Goal: Communication & Community: Answer question/provide support

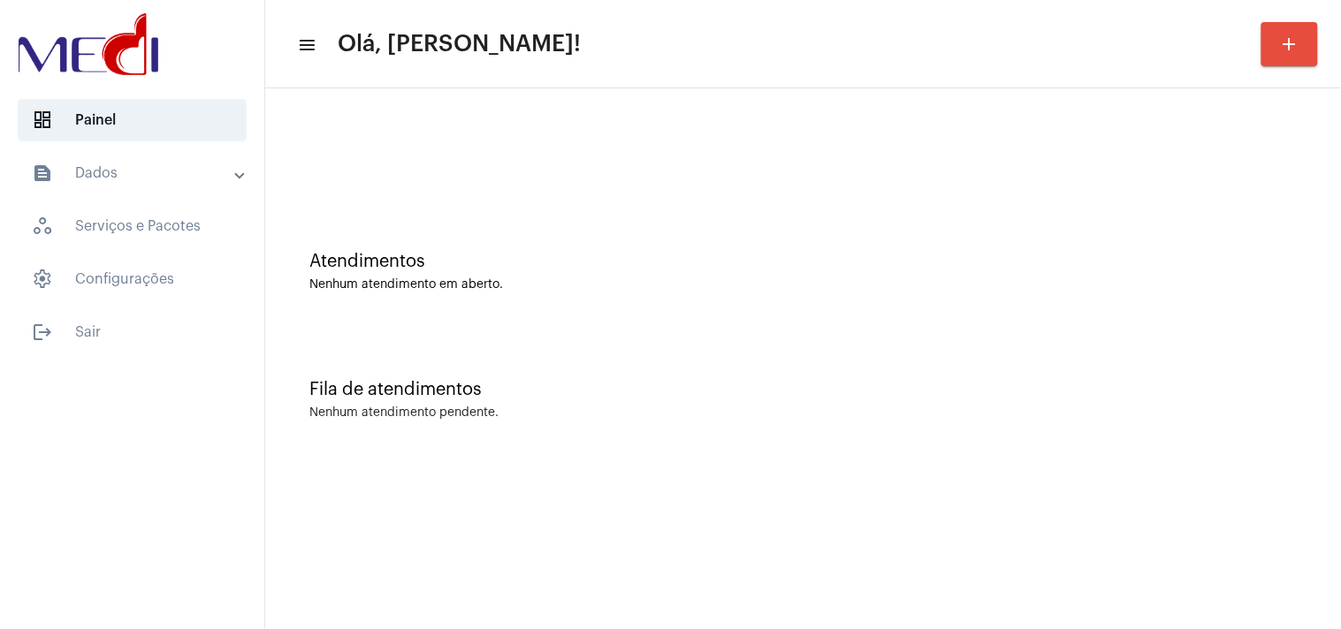
click at [1186, 309] on div "Atendimentos Nenhum atendimento em aberto." at bounding box center [803, 263] width 1058 height 128
click at [1160, 331] on div "Fila de atendimentos Nenhum atendimento pendente." at bounding box center [803, 391] width 1058 height 128
click at [1161, 400] on div "Fila de atendimentos Nenhum atendimento pendente." at bounding box center [803, 391] width 1058 height 128
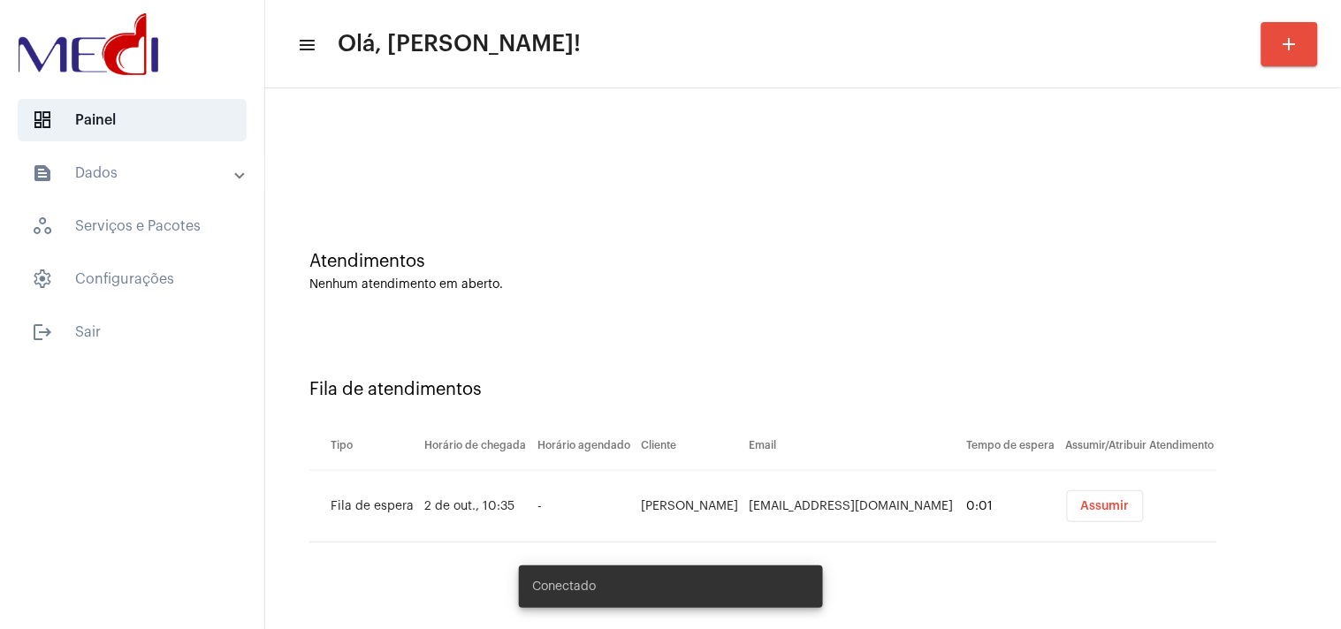
click at [1092, 505] on span "Assumir" at bounding box center [1105, 506] width 49 height 12
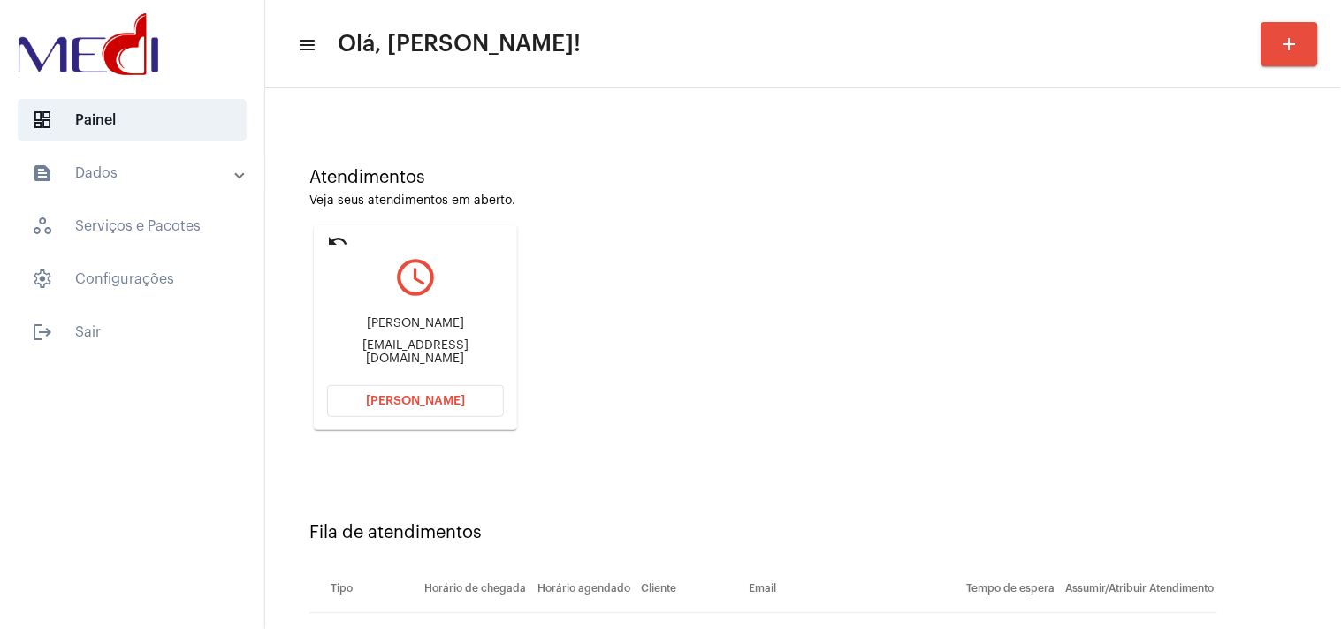
scroll to position [188, 0]
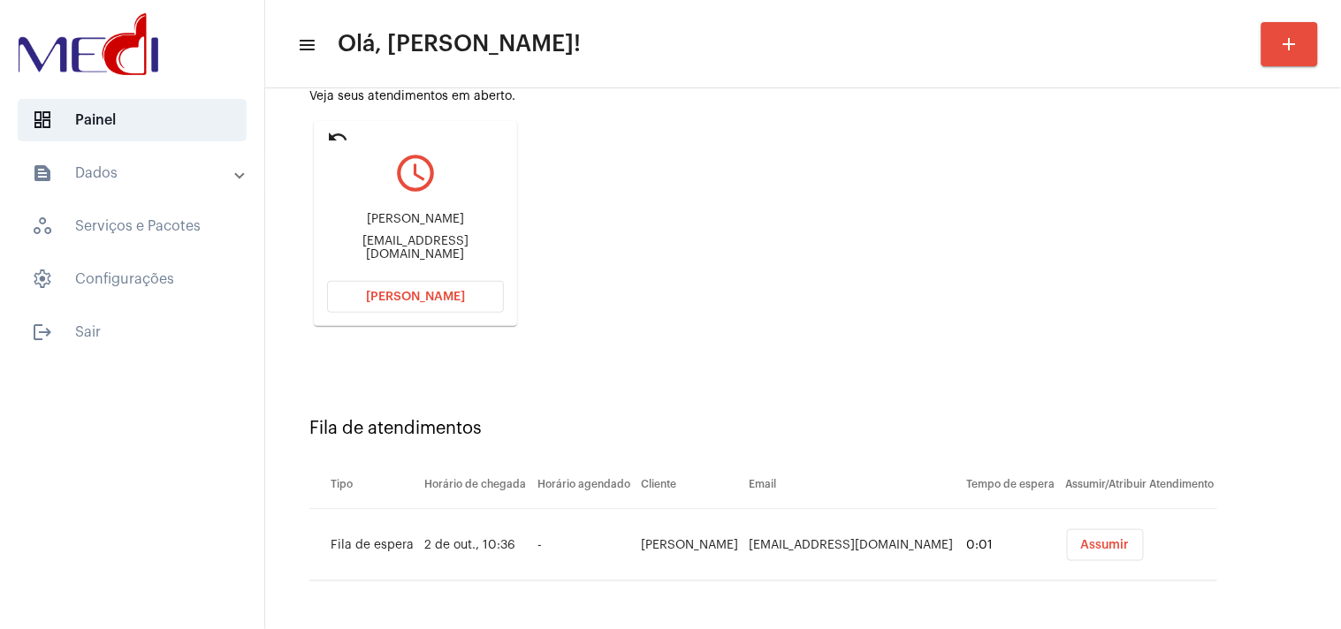
click at [444, 239] on div "Alexandre comercial@alphaconsultoria.net" at bounding box center [415, 237] width 177 height 80
copy mat-card-content "comercial@alphaconsultoria.net Abrir Chamada"
click at [1080, 526] on td "Assumir" at bounding box center [1140, 546] width 156 height 72
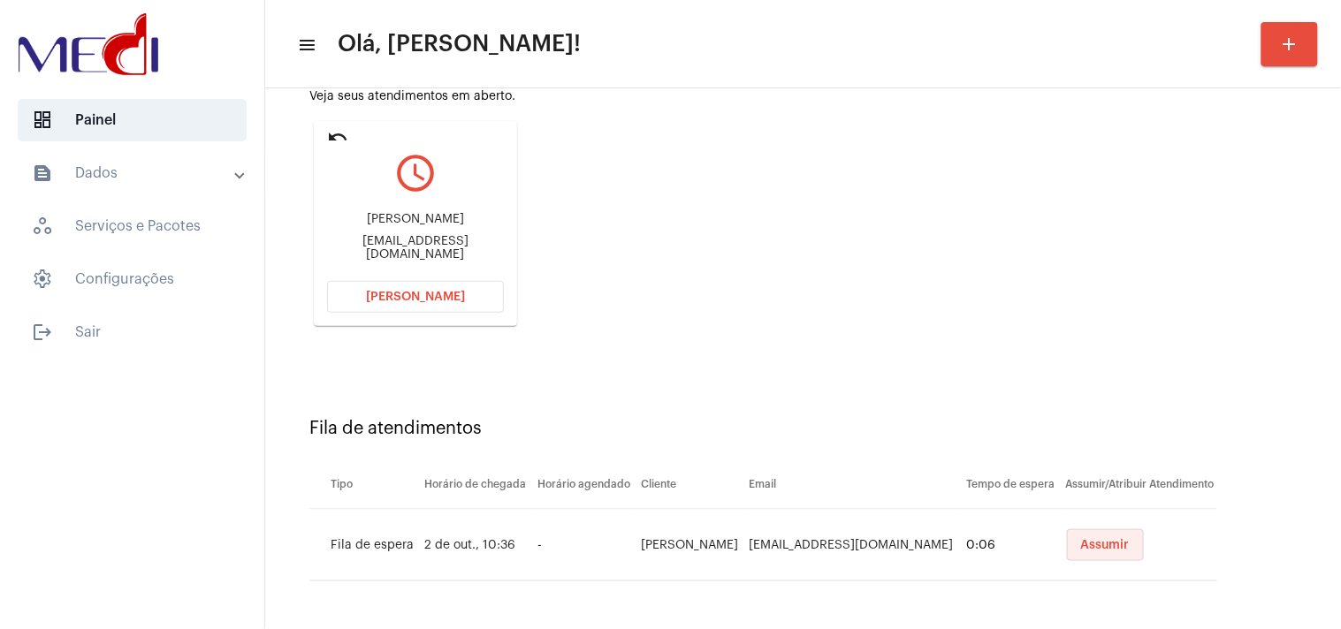
click at [1081, 543] on span "Assumir" at bounding box center [1105, 545] width 49 height 12
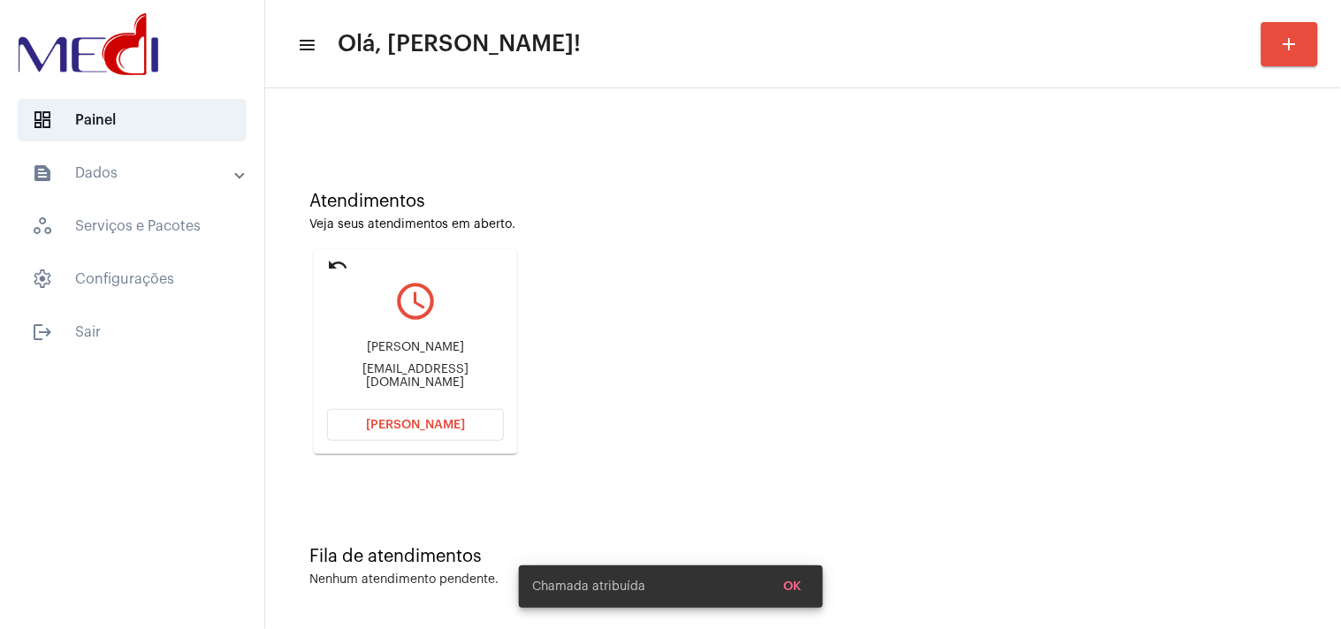
scroll to position [0, 0]
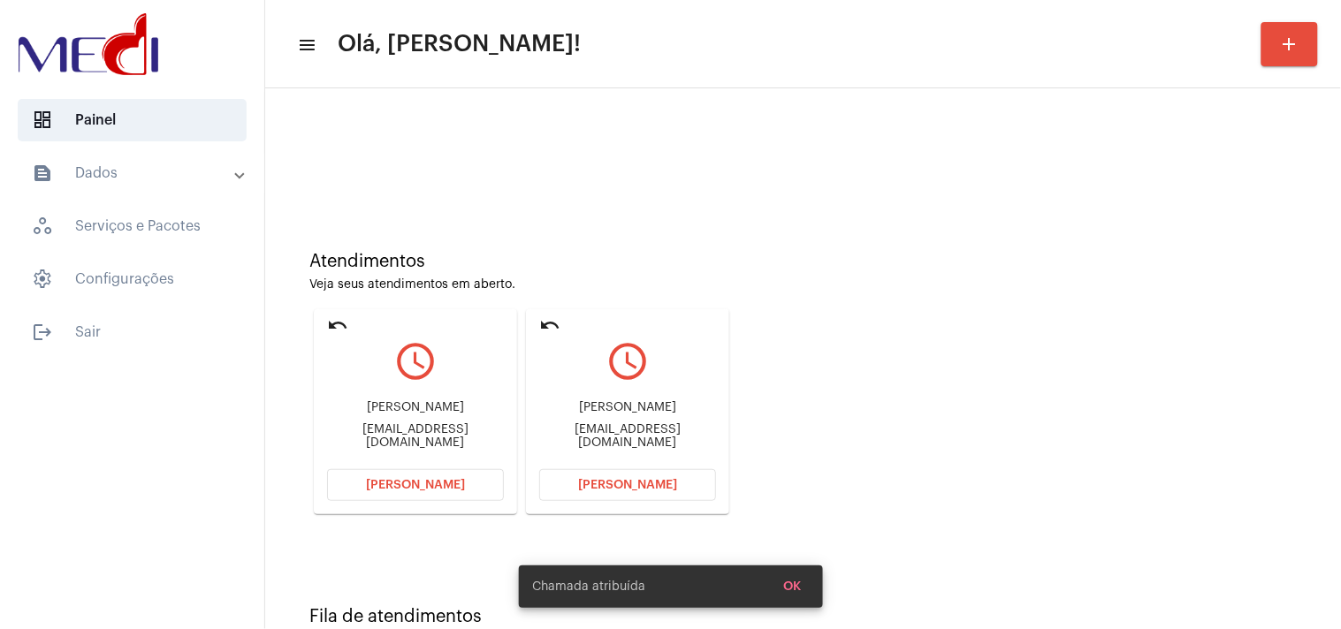
click at [607, 445] on div "Alexandre comercial@alphaconsultoria.net" at bounding box center [627, 425] width 177 height 80
click at [628, 435] on div "comercial@alphaconsultoria.net" at bounding box center [627, 436] width 177 height 27
copy mat-card-content "comercial@alphaconsultoria.net Abrir Chamada"
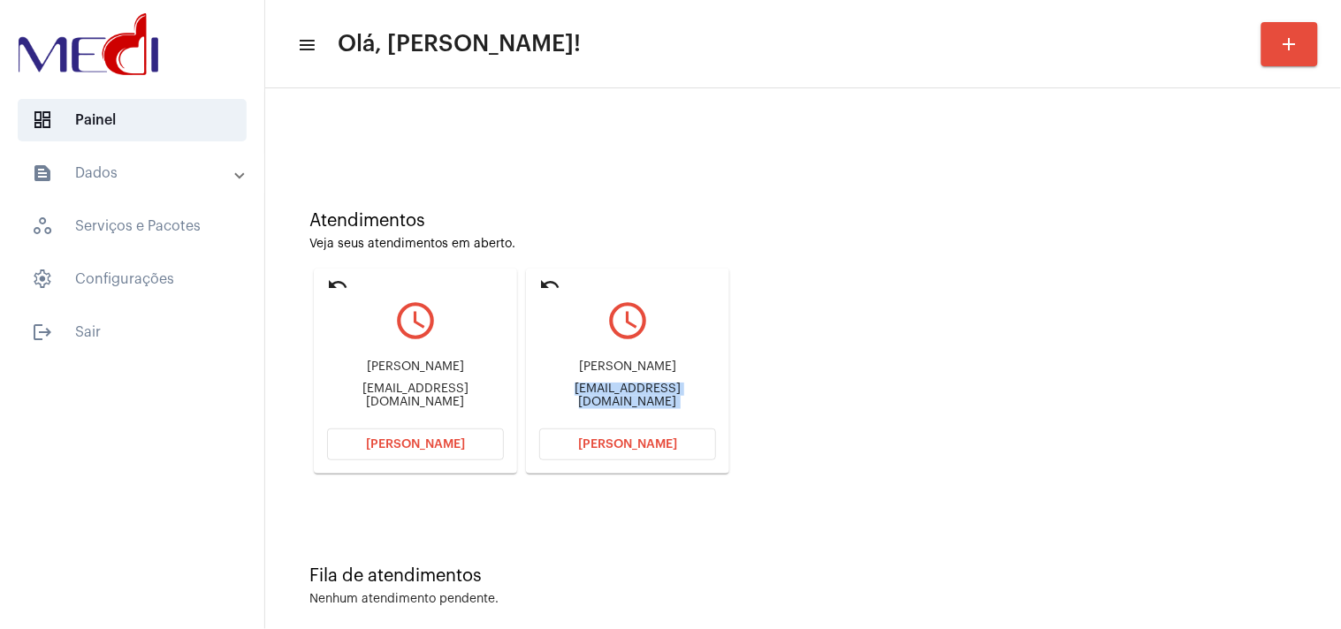
scroll to position [60, 0]
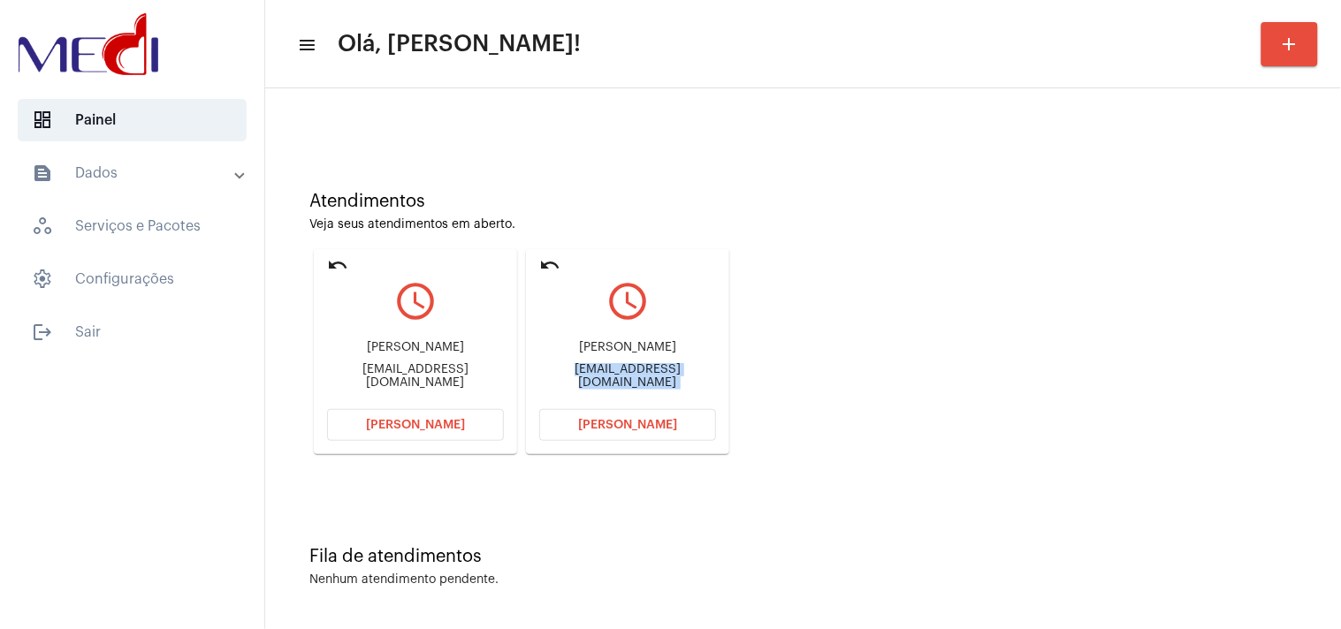
click at [552, 425] on button "[PERSON_NAME]" at bounding box center [627, 425] width 177 height 32
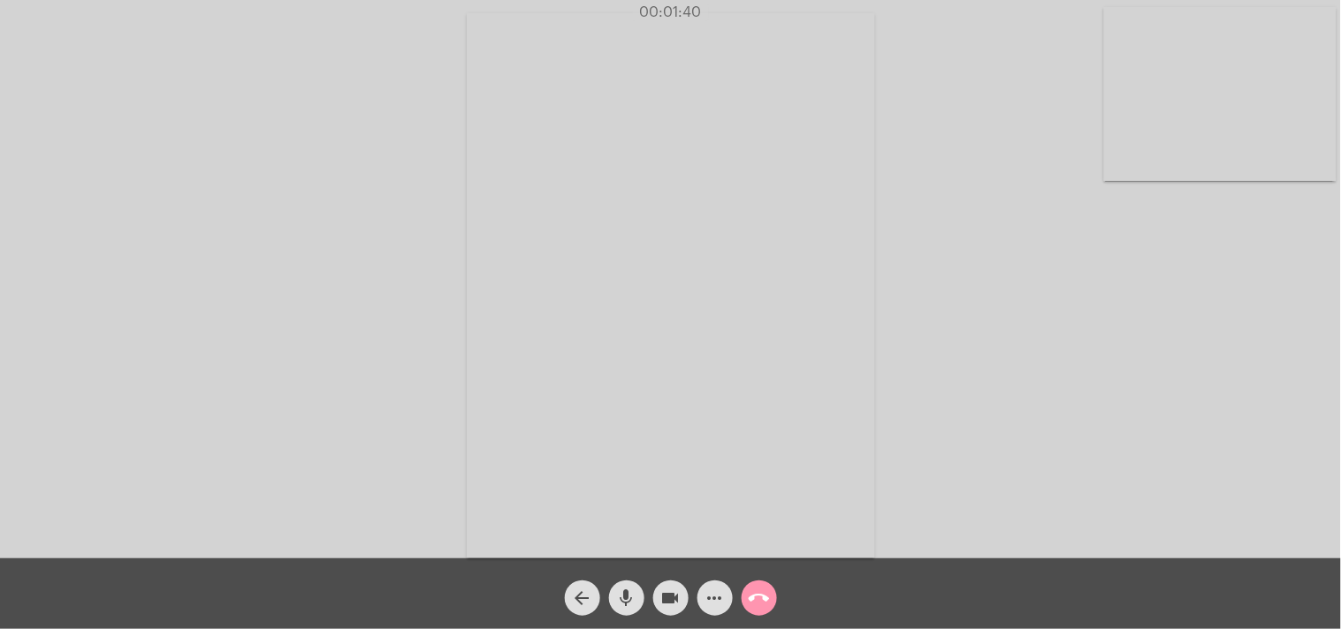
click at [764, 595] on mat-icon "call_end" at bounding box center [759, 598] width 21 height 21
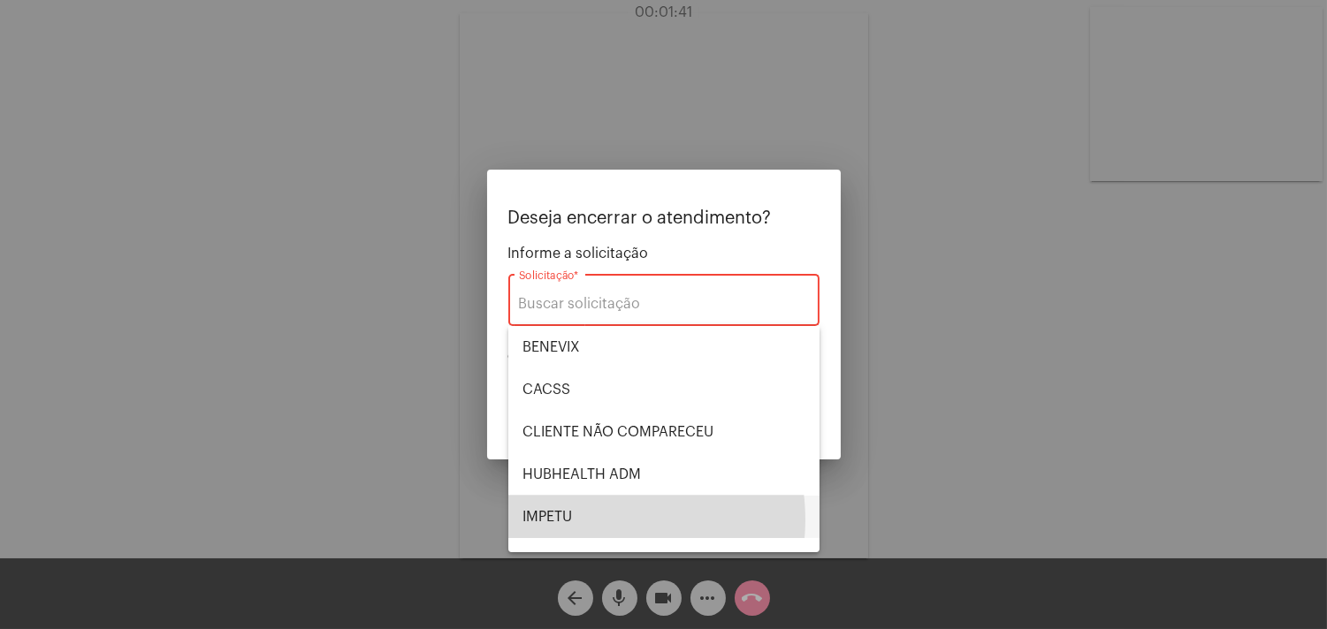
click at [595, 520] on span "IMPETU" at bounding box center [663, 517] width 283 height 42
type input "IMPETU"
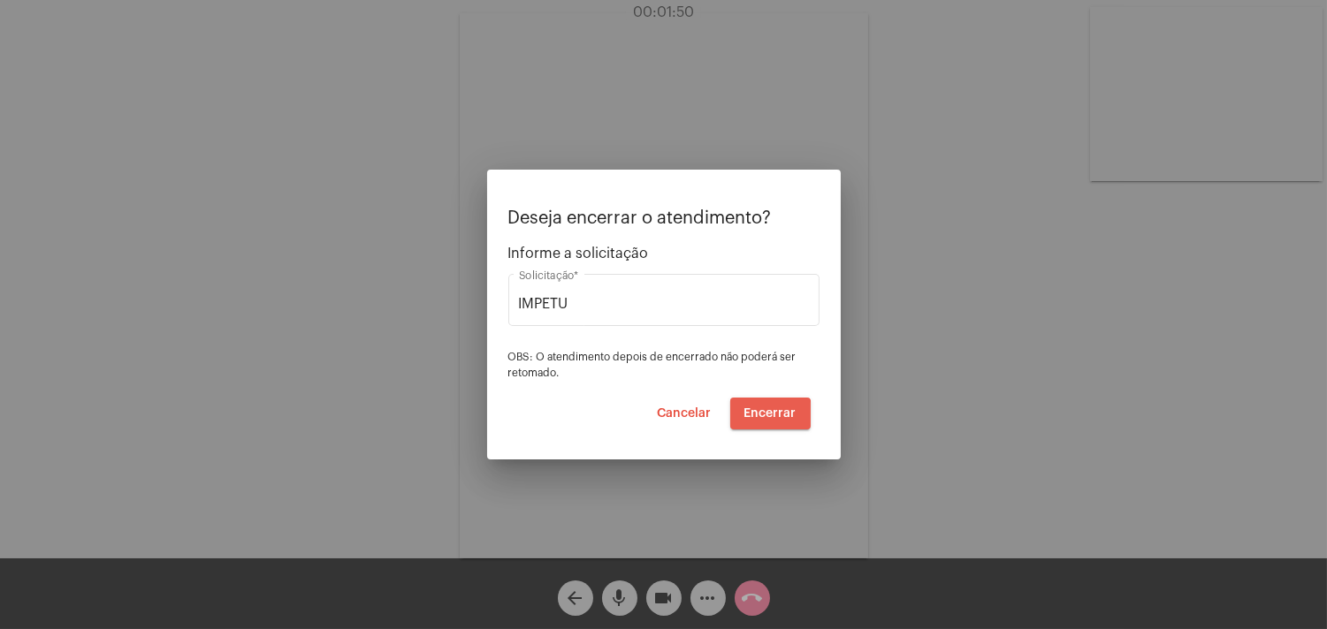
click at [766, 416] on span "Encerrar" at bounding box center [770, 414] width 52 height 12
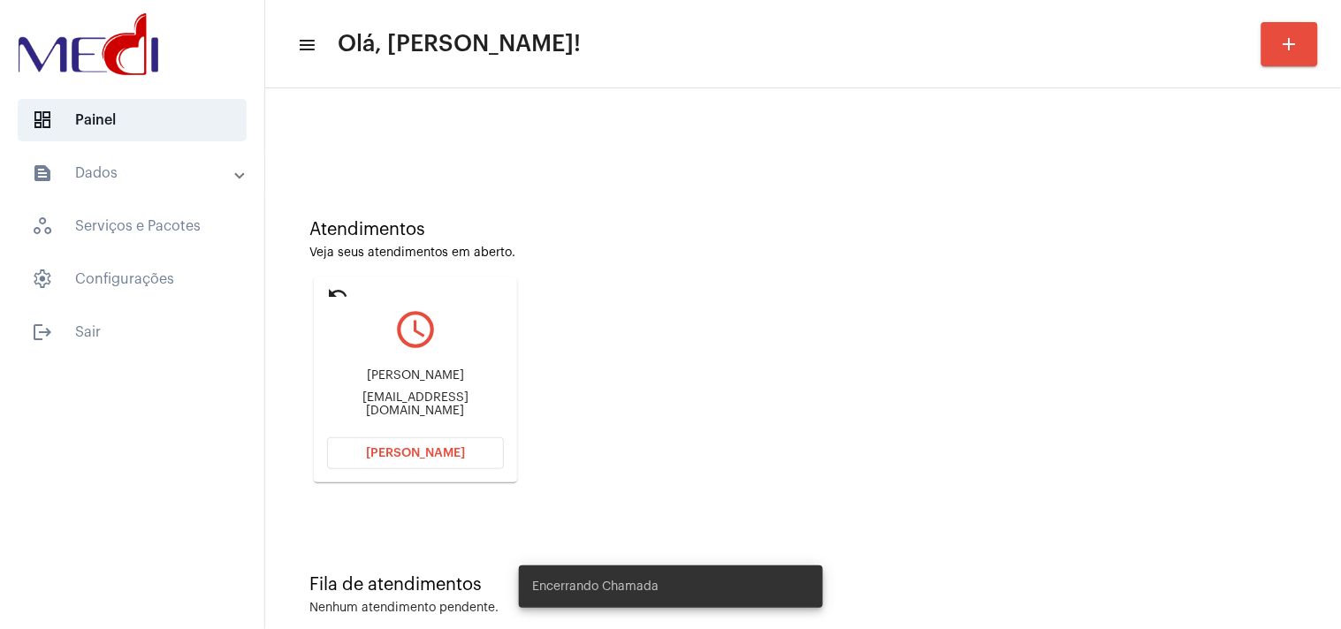
scroll to position [60, 0]
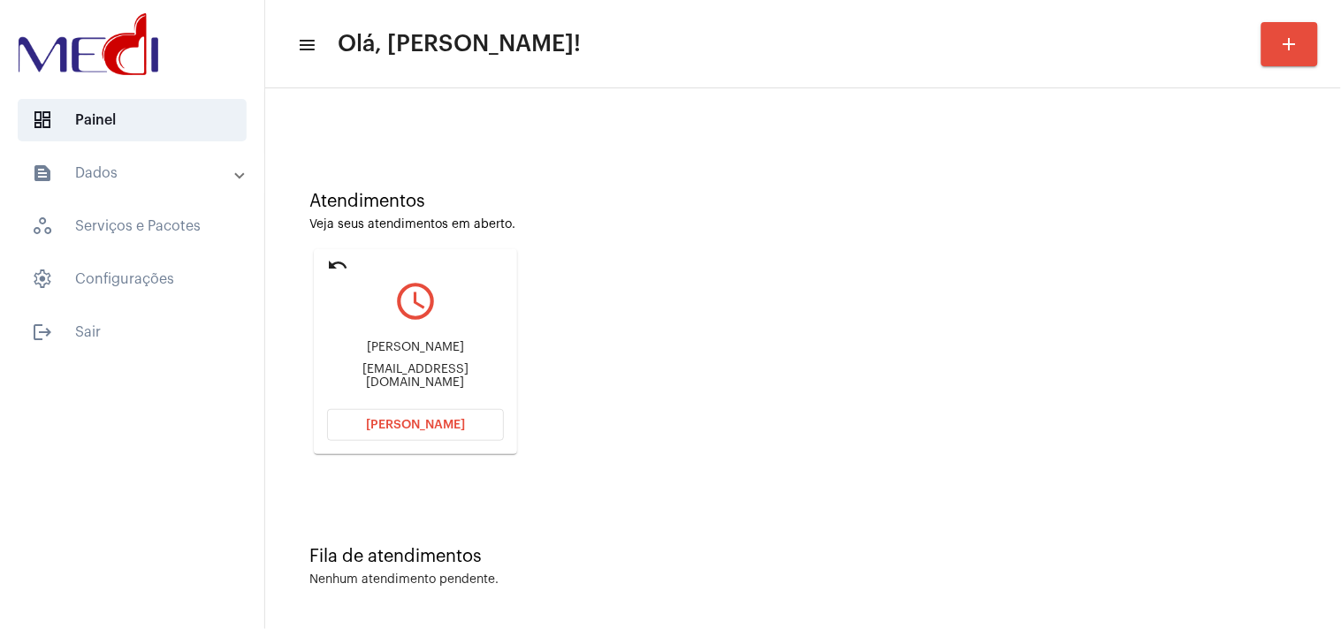
click at [412, 363] on div "Arthur arthurgabrieltavares8@gmail.com" at bounding box center [415, 365] width 177 height 80
click at [405, 372] on div "arthurgabrieltavares8@gmail.com" at bounding box center [415, 376] width 177 height 27
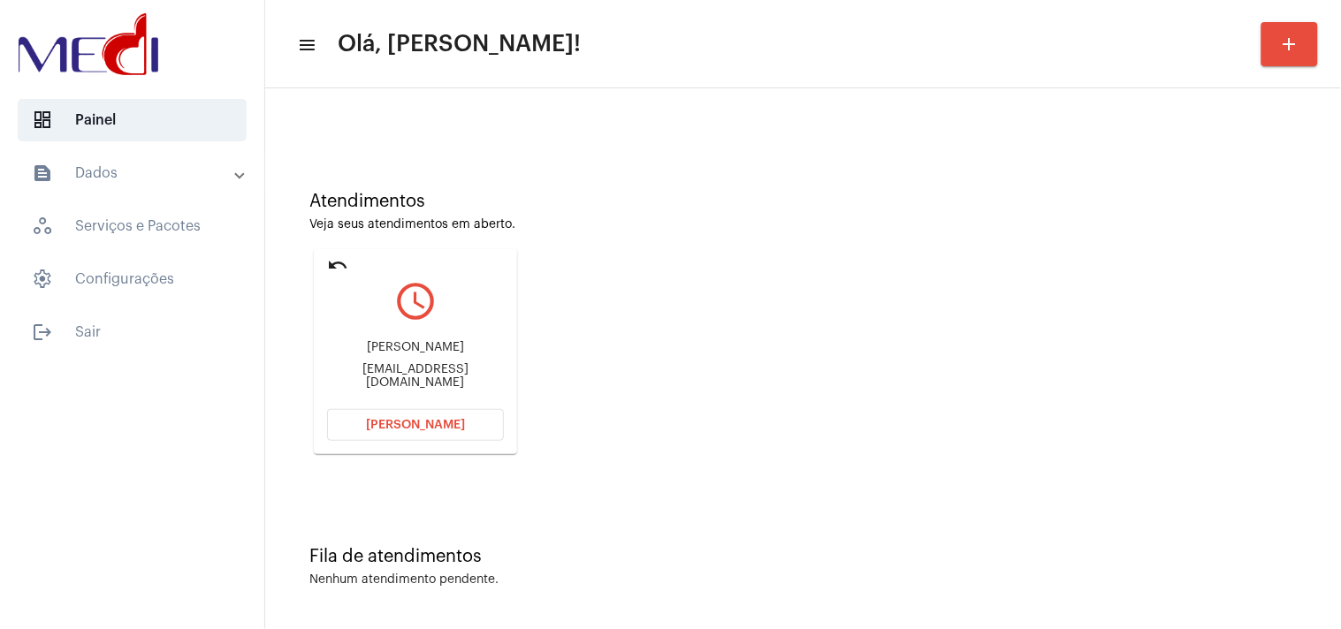
click at [405, 372] on div "arthurgabrieltavares8@gmail.com" at bounding box center [415, 376] width 177 height 27
copy mat-card-content "arthurgabrieltavares8@gmail.com Abrir Chamada"
click at [440, 419] on span "Abrir Chamada" at bounding box center [415, 425] width 99 height 12
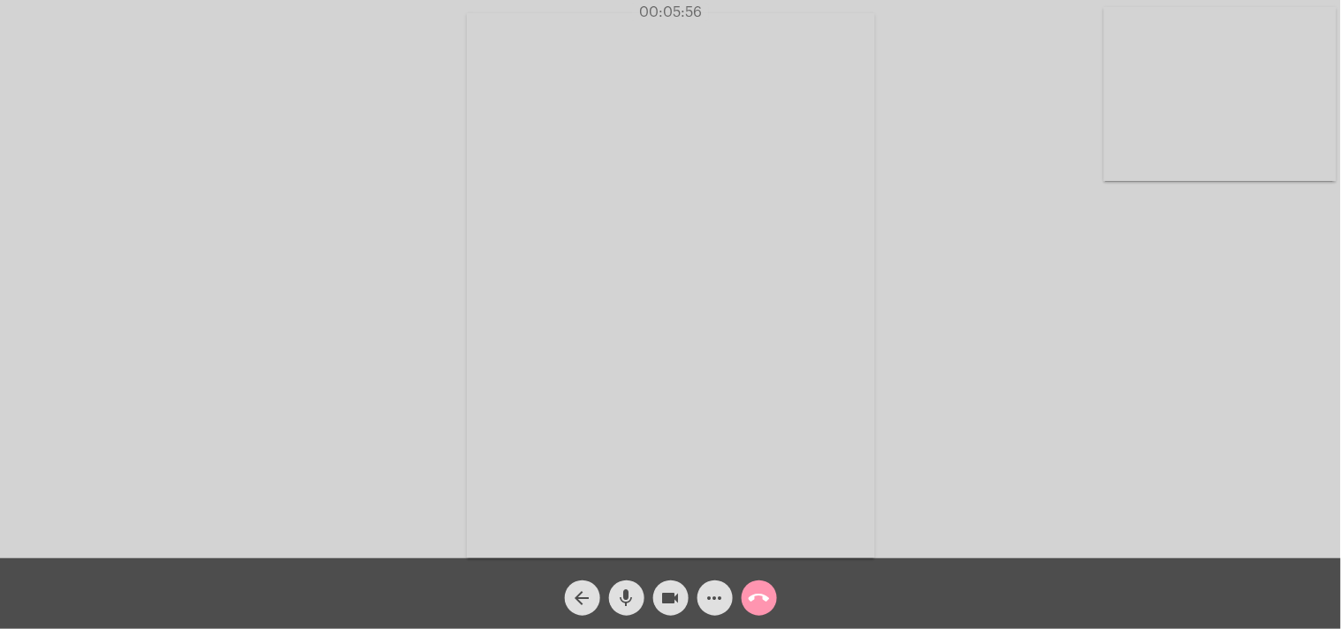
drag, startPoint x: 1194, startPoint y: 373, endPoint x: 996, endPoint y: 373, distance: 198.0
click at [1189, 373] on div "Acessando Câmera e Microfone..." at bounding box center [670, 283] width 1337 height 559
click at [760, 597] on mat-icon "call_end" at bounding box center [759, 598] width 21 height 21
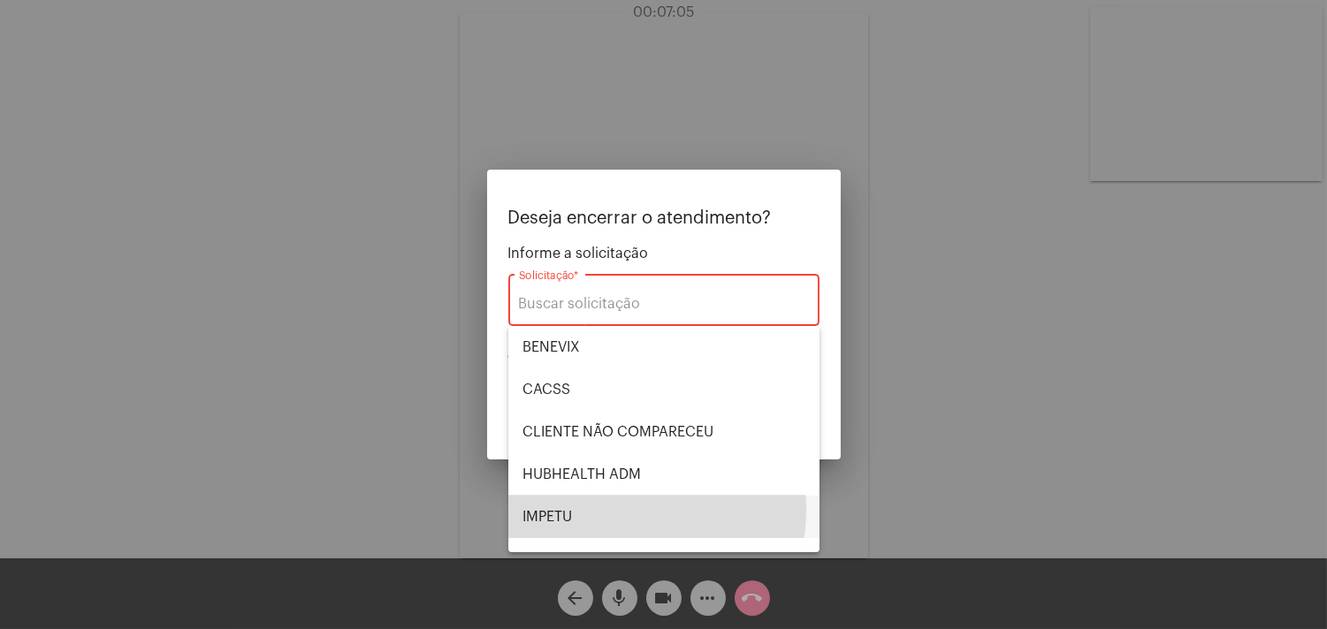
click at [605, 508] on span "IMPETU" at bounding box center [663, 517] width 283 height 42
type input "IMPETU"
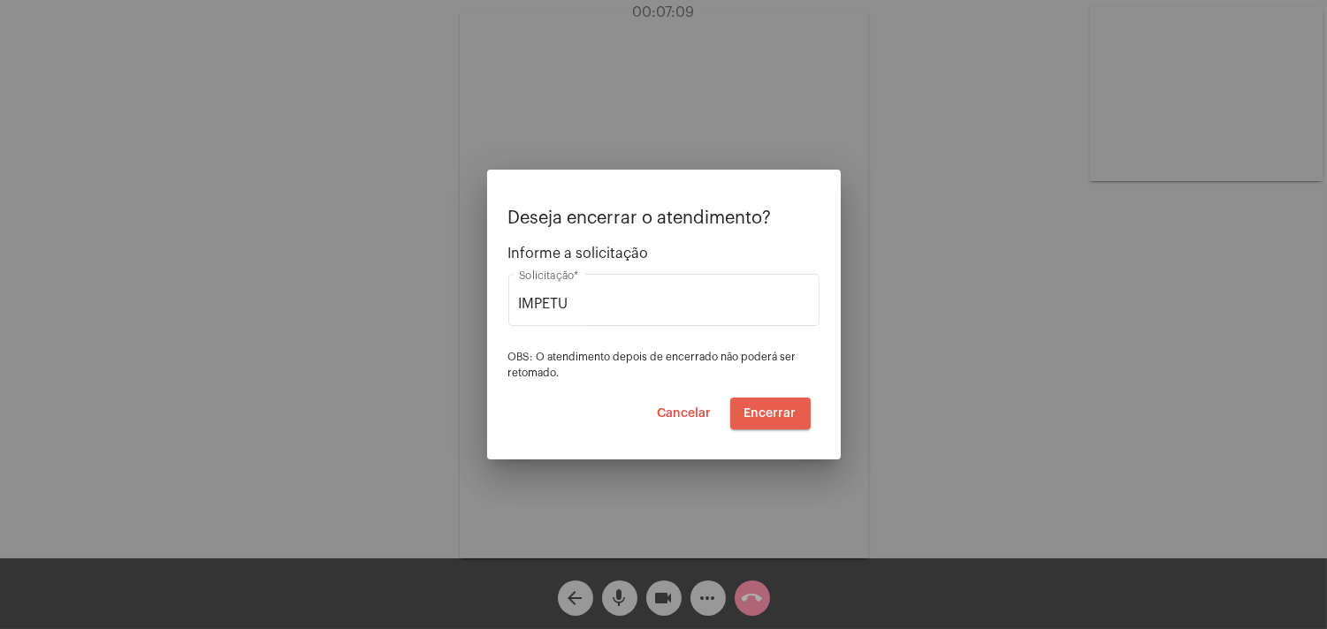
click at [776, 416] on span "Encerrar" at bounding box center [770, 414] width 52 height 12
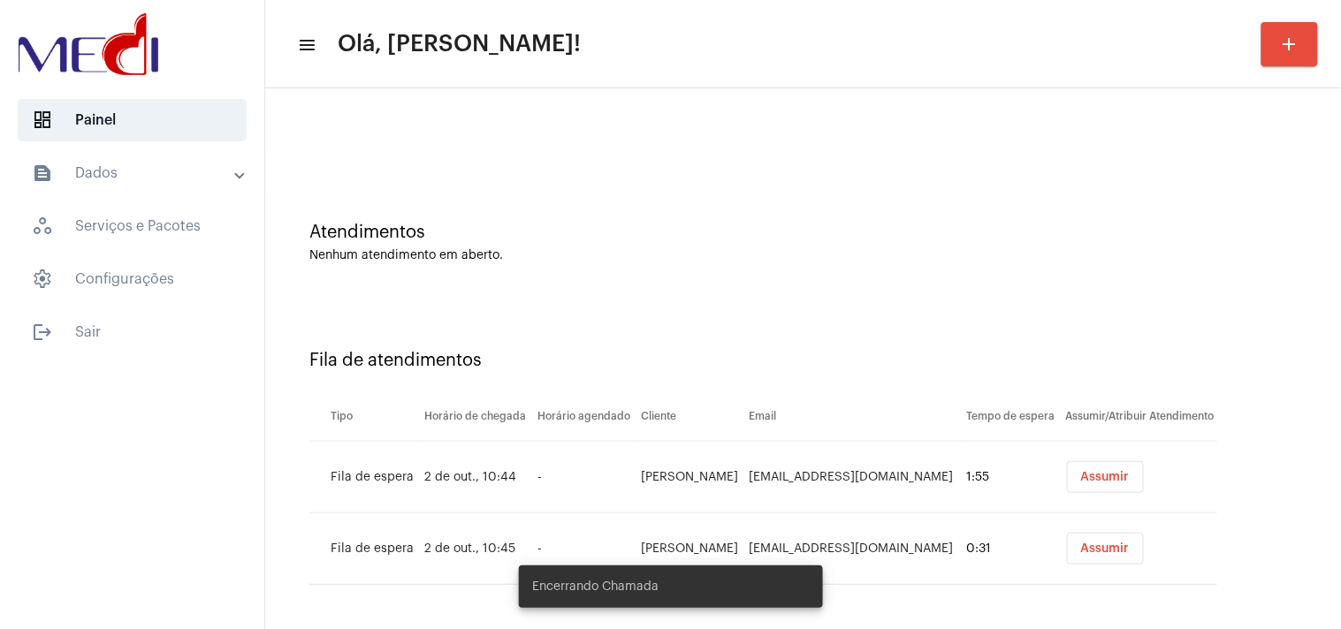
scroll to position [33, 0]
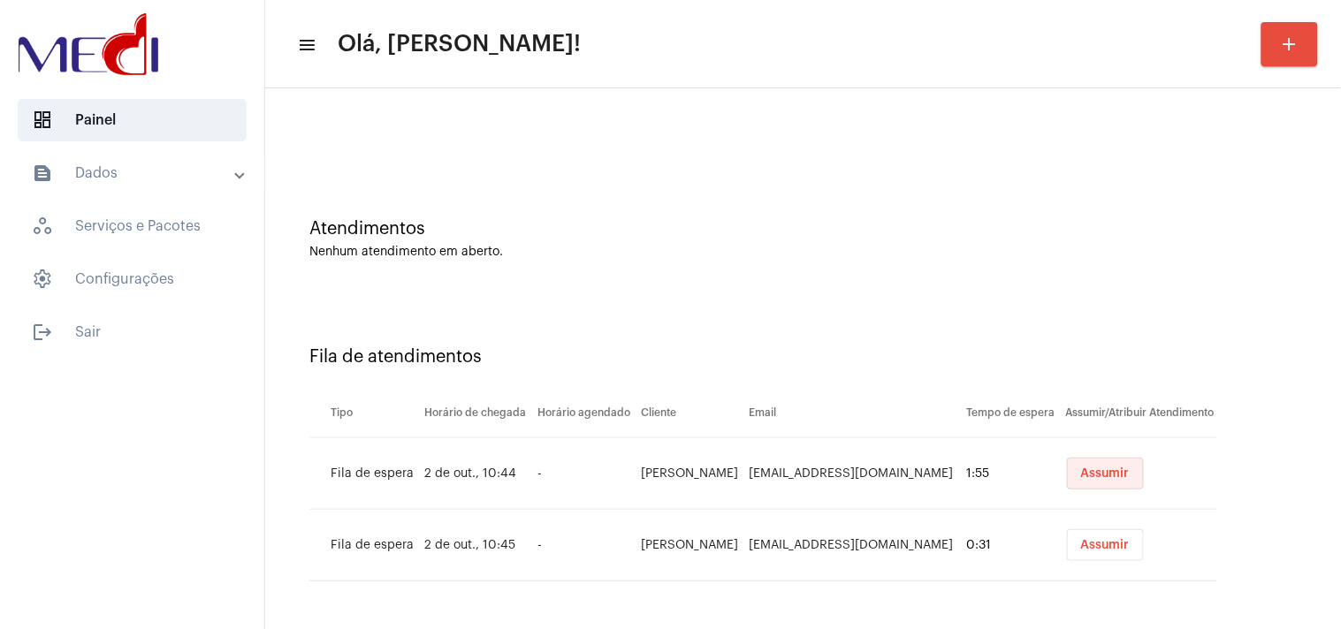
click at [1081, 471] on span "Assumir" at bounding box center [1105, 474] width 49 height 12
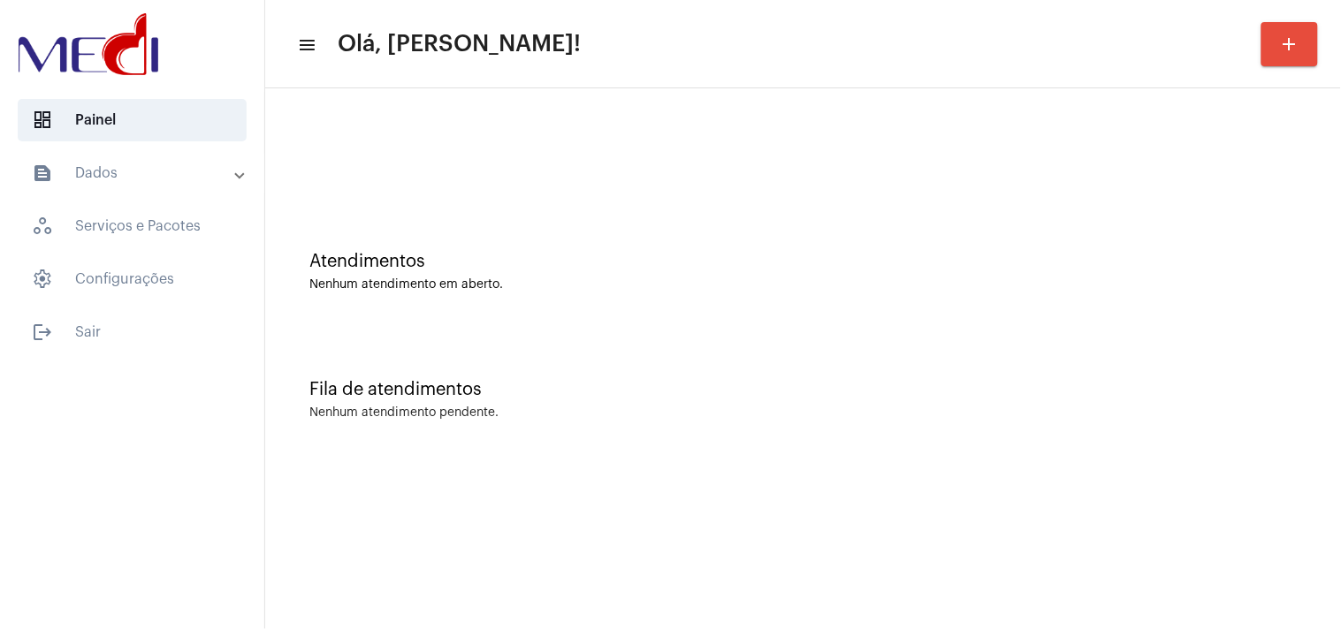
scroll to position [0, 0]
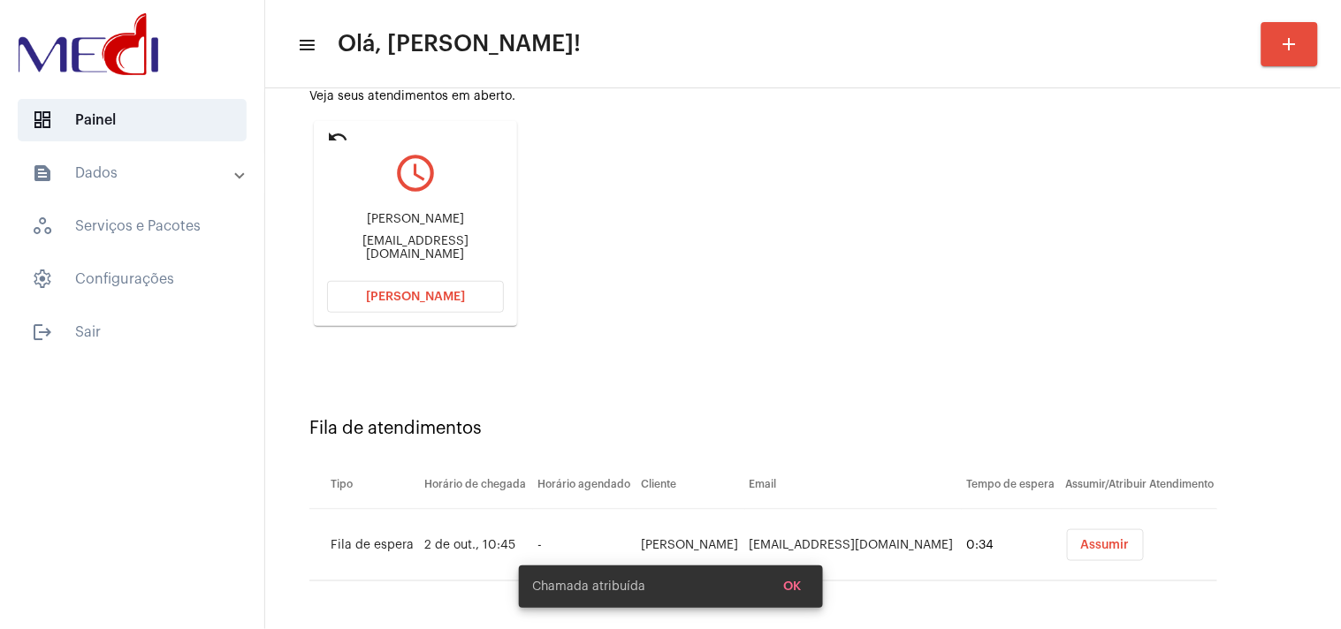
click at [1081, 539] on span "Assumir" at bounding box center [1105, 545] width 49 height 12
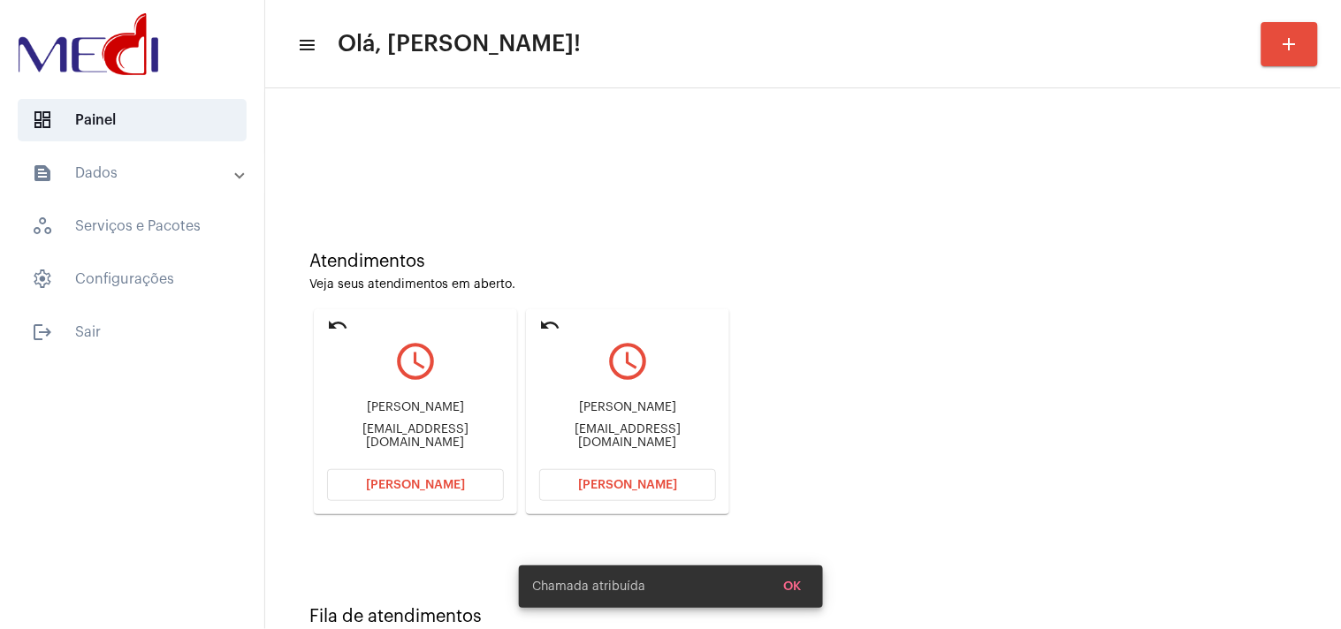
click at [639, 439] on div "Msaletebergamo@gmail.com" at bounding box center [627, 436] width 177 height 27
copy mat-card-content "Msaletebergamo@gmail.com Abrir Chamada"
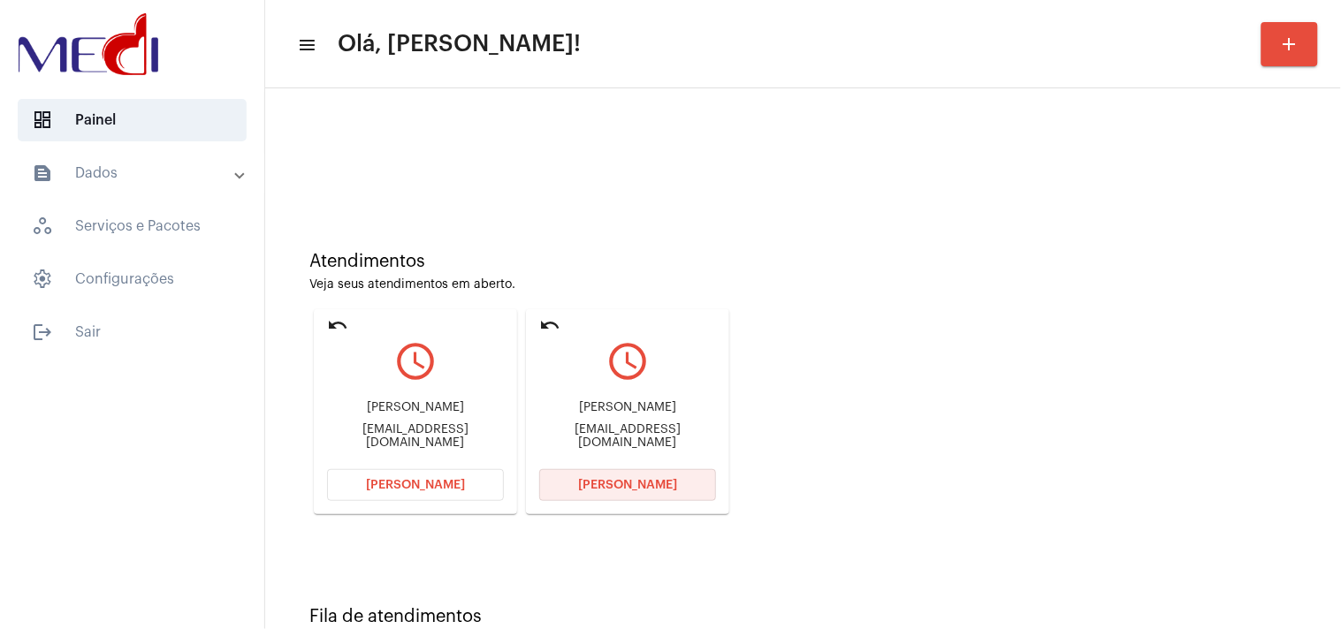
click at [634, 482] on span "[PERSON_NAME]" at bounding box center [627, 485] width 99 height 12
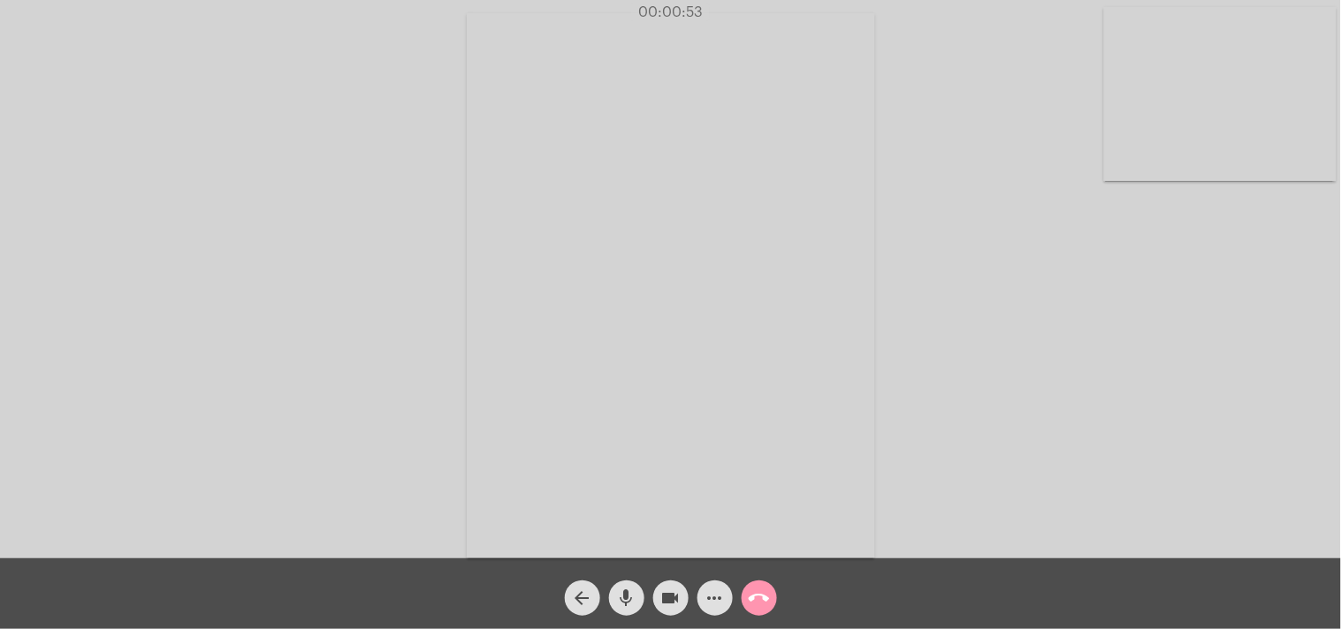
click at [628, 594] on mat-icon "mic" at bounding box center [626, 598] width 21 height 21
click at [660, 601] on mat-icon "videocam" at bounding box center [670, 598] width 21 height 21
click at [667, 594] on mat-icon "videocam_off" at bounding box center [670, 598] width 21 height 21
click at [622, 593] on mat-icon "mic_off" at bounding box center [626, 598] width 21 height 21
click at [764, 608] on mat-icon "call_end" at bounding box center [759, 598] width 21 height 21
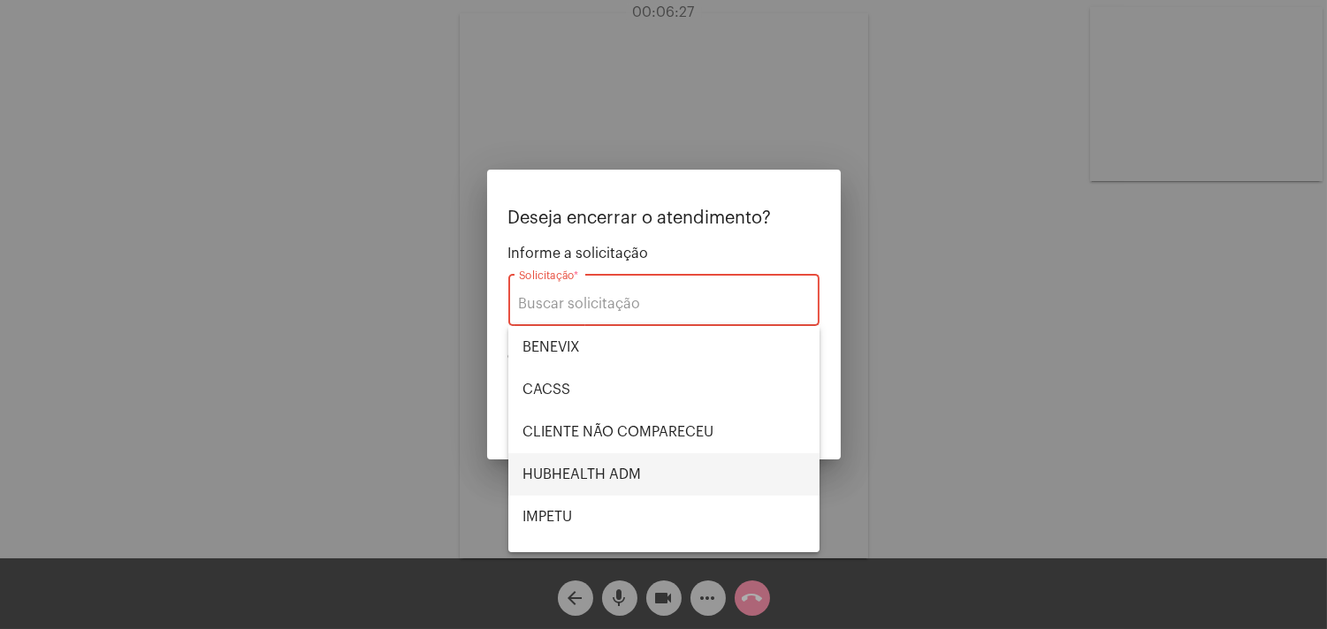
scroll to position [367, 0]
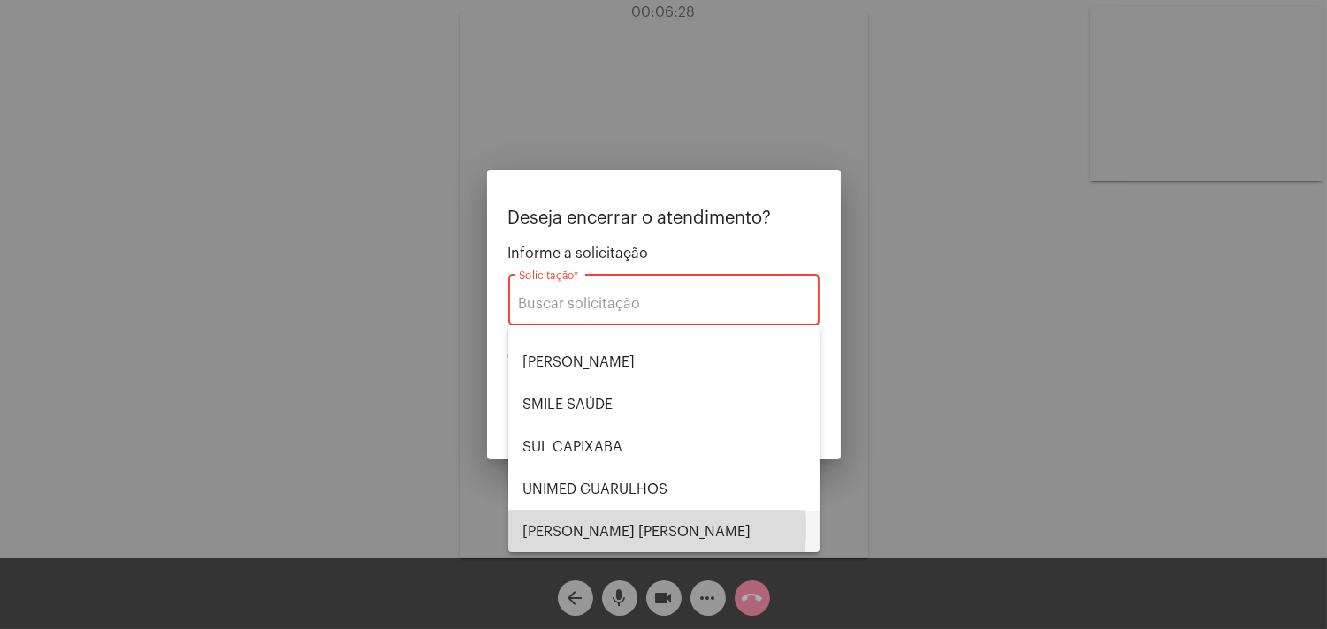
click at [615, 527] on span "[PERSON_NAME]" at bounding box center [663, 532] width 283 height 42
type input "[PERSON_NAME]"
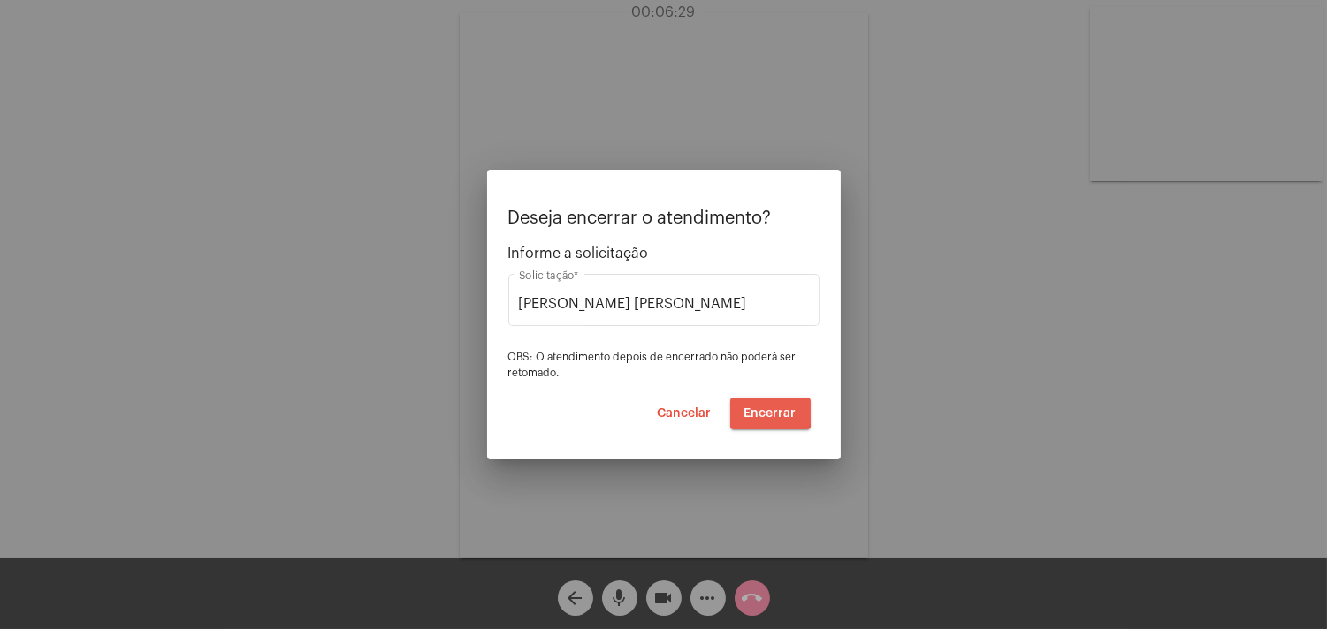
click at [758, 408] on span "Encerrar" at bounding box center [770, 414] width 52 height 12
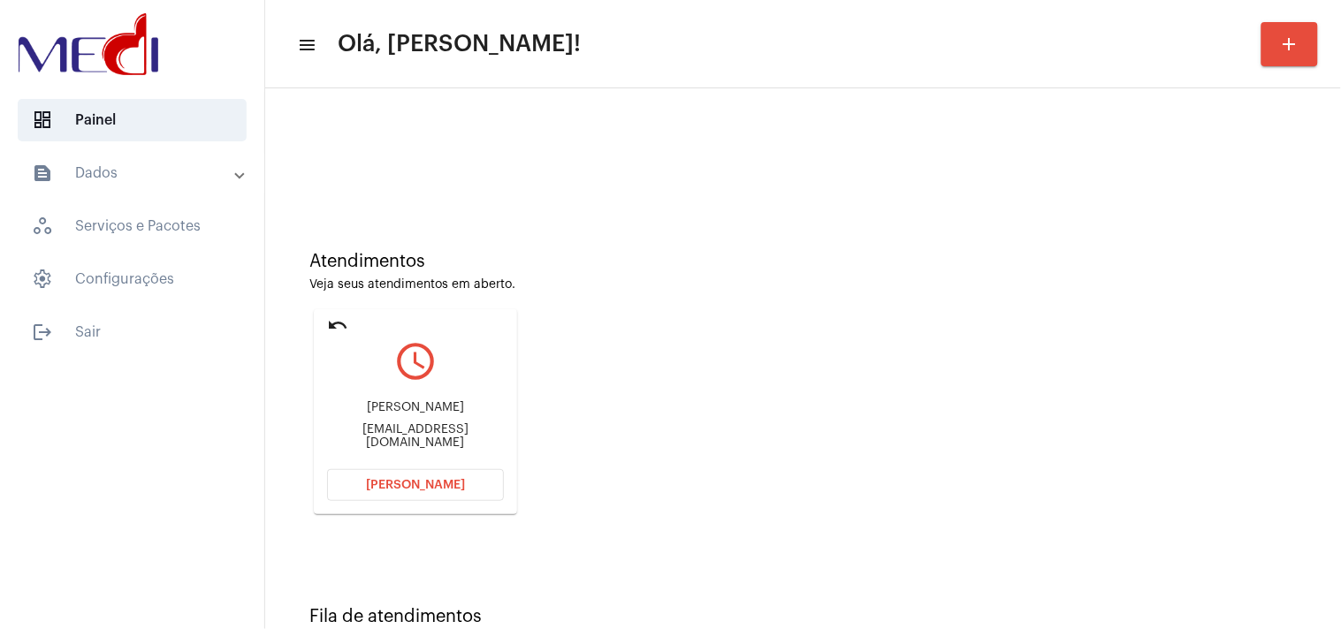
click at [410, 434] on div "july_veronez@yahoo.com.br" at bounding box center [415, 436] width 177 height 27
copy mat-card-content "july_veronez@yahoo.com.br Abrir Chamada"
click at [443, 489] on span "[PERSON_NAME]" at bounding box center [415, 485] width 99 height 12
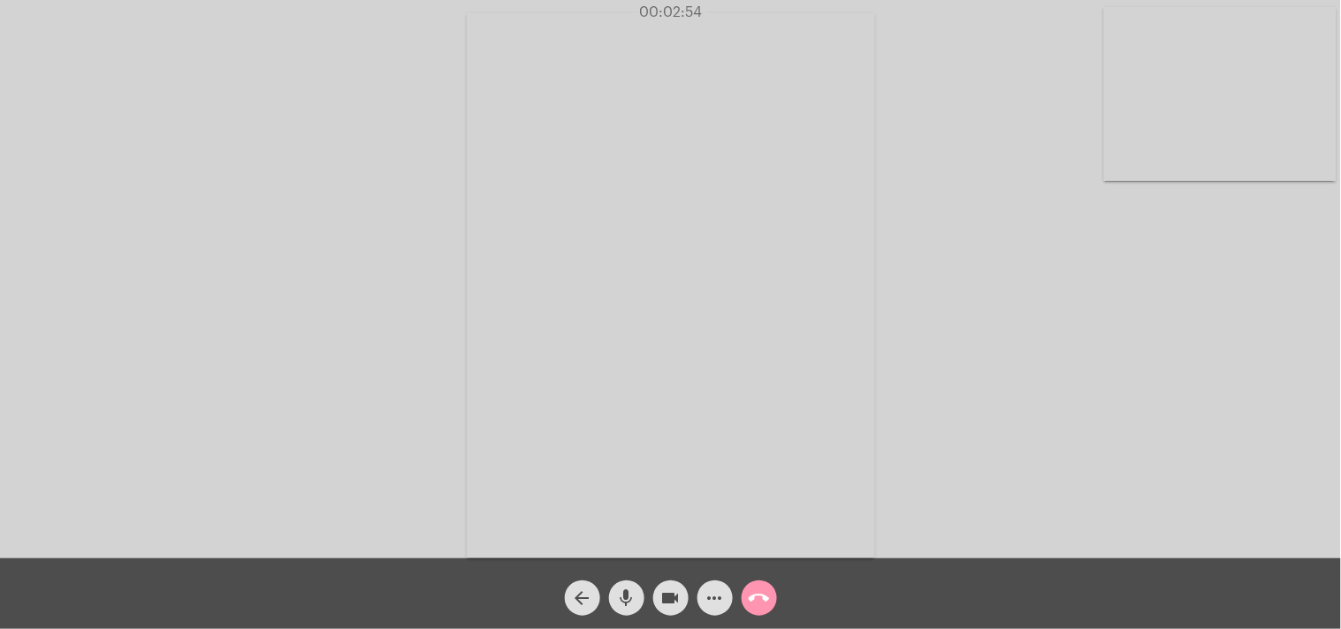
click at [764, 589] on mat-icon "call_end" at bounding box center [759, 598] width 21 height 21
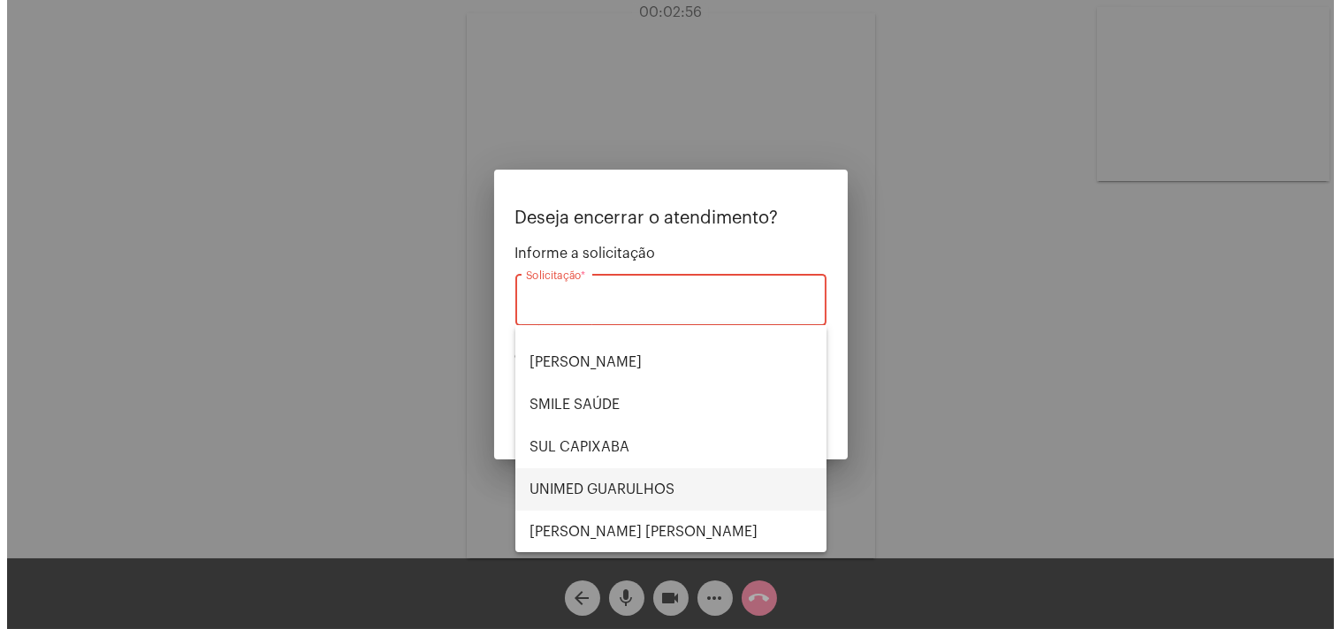
scroll to position [171, 0]
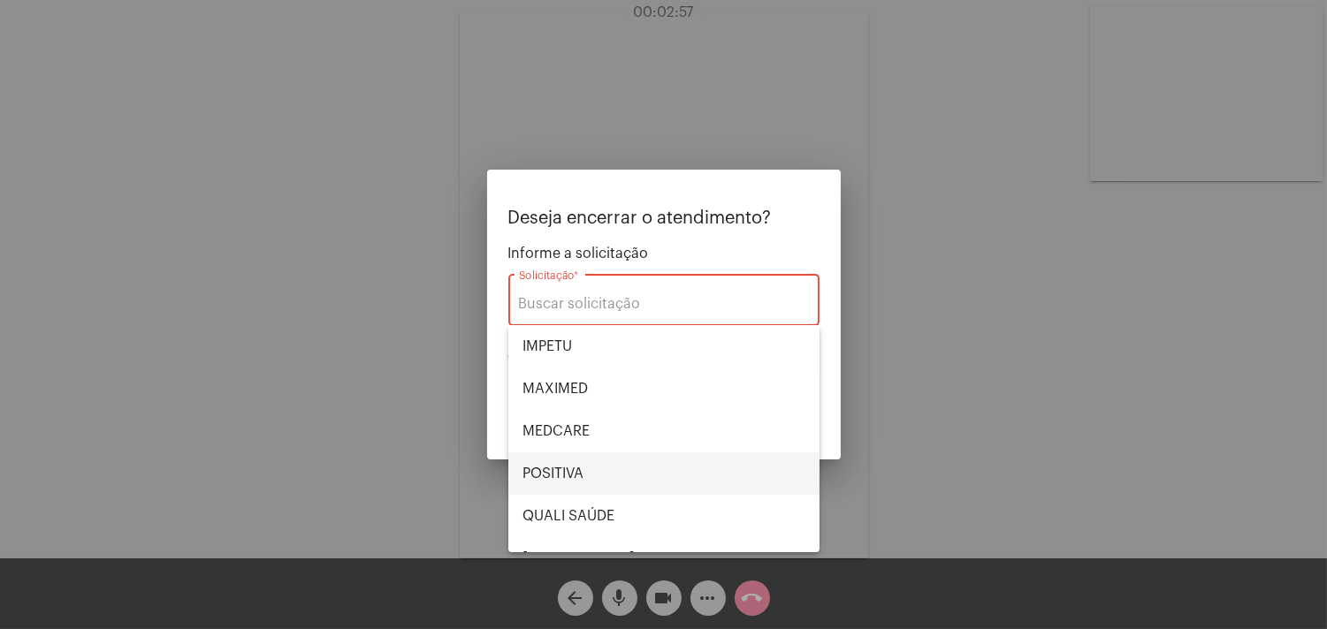
click at [625, 473] on span "POSITIVA" at bounding box center [663, 474] width 283 height 42
type input "POSITIVA"
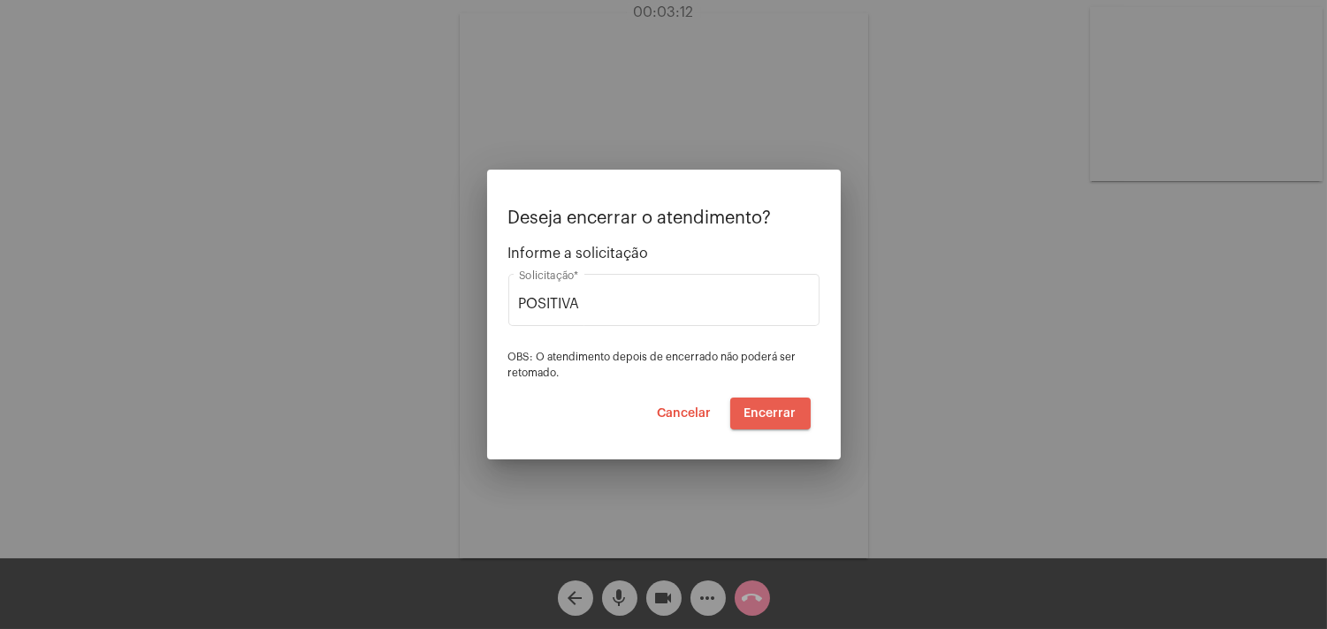
click at [787, 412] on span "Encerrar" at bounding box center [770, 414] width 52 height 12
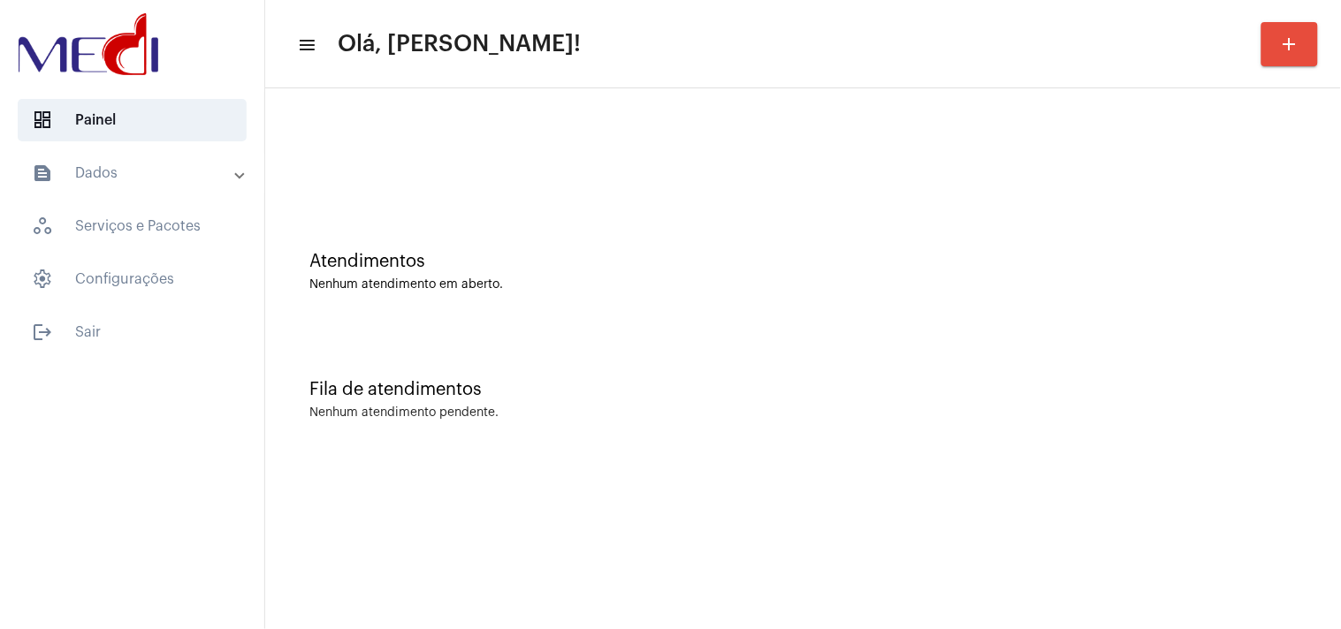
click at [1223, 329] on div "Fila de atendimentos Nenhum atendimento pendente." at bounding box center [803, 391] width 1058 height 128
drag, startPoint x: 1172, startPoint y: 405, endPoint x: 541, endPoint y: 560, distance: 650.0
click at [1169, 407] on div "Nenhum atendimento pendente." at bounding box center [802, 413] width 987 height 13
click at [893, 393] on div "Fila de atendimentos" at bounding box center [802, 389] width 987 height 19
click at [973, 380] on div "Fila de atendimentos" at bounding box center [802, 389] width 987 height 19
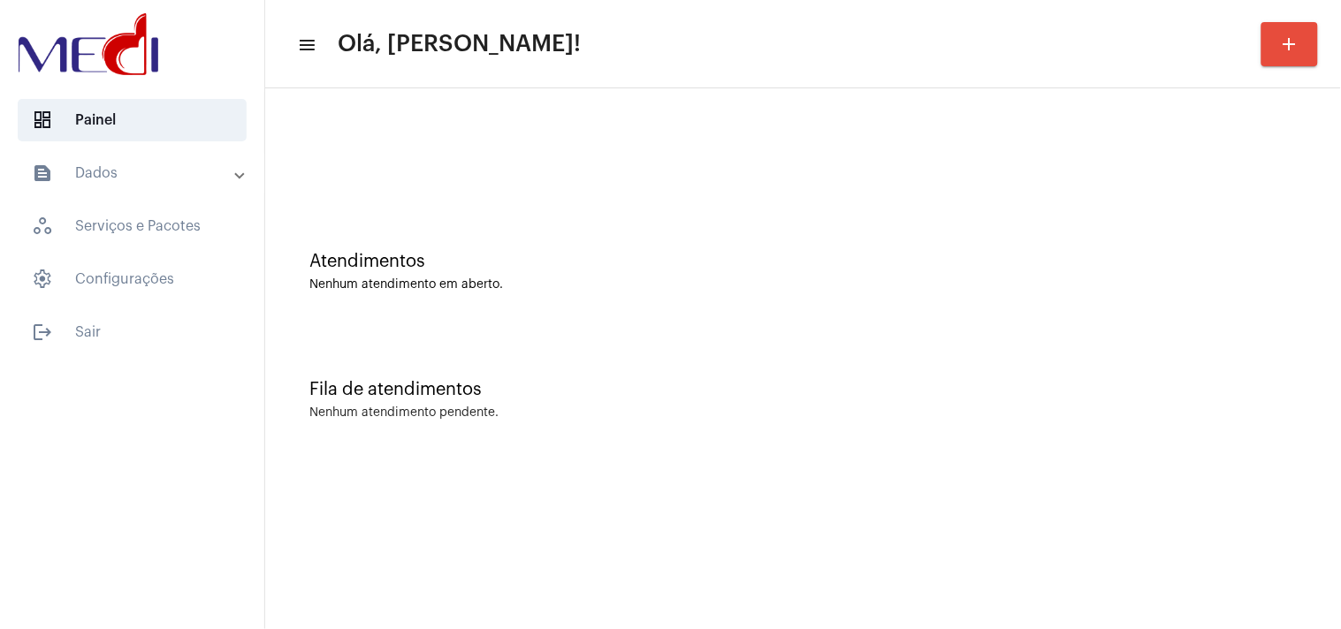
click at [1041, 232] on div "Atendimentos Nenhum atendimento em aberto." at bounding box center [803, 263] width 1058 height 128
click at [1212, 451] on div "Fila de atendimentos Nenhum atendimento pendente." at bounding box center [803, 391] width 1058 height 128
click at [866, 342] on div "Fila de atendimentos Nenhum atendimento pendente." at bounding box center [803, 391] width 1058 height 128
click at [933, 506] on mat-sidenav-content "menu Olá, Karen! add Atendimentos Nenhum atendimento em aberto. Fila de atendim…" at bounding box center [803, 314] width 1076 height 629
click at [993, 456] on div "Atendimentos Nenhum atendimento em aberto. Fila de atendimentos Nenhum atendime…" at bounding box center [803, 276] width 1076 height 376
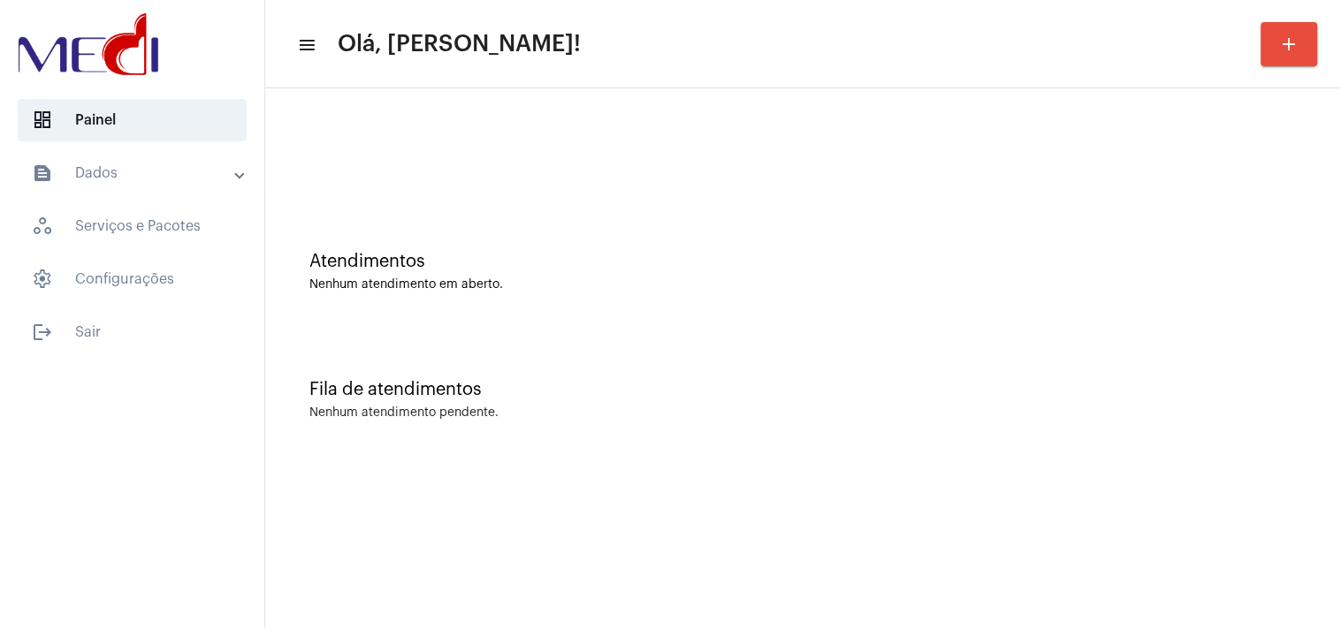
click at [1156, 293] on div "Atendimentos Nenhum atendimento em aberto." at bounding box center [803, 263] width 1058 height 128
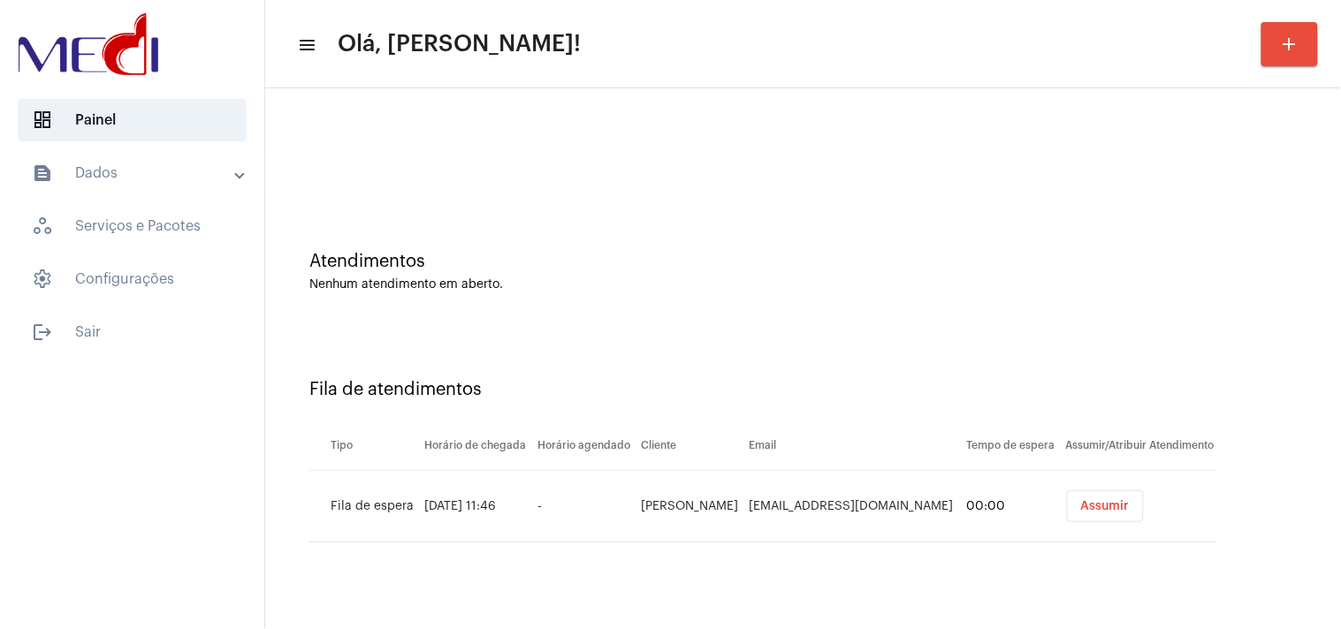
click at [1108, 496] on button "Assumir" at bounding box center [1105, 507] width 77 height 32
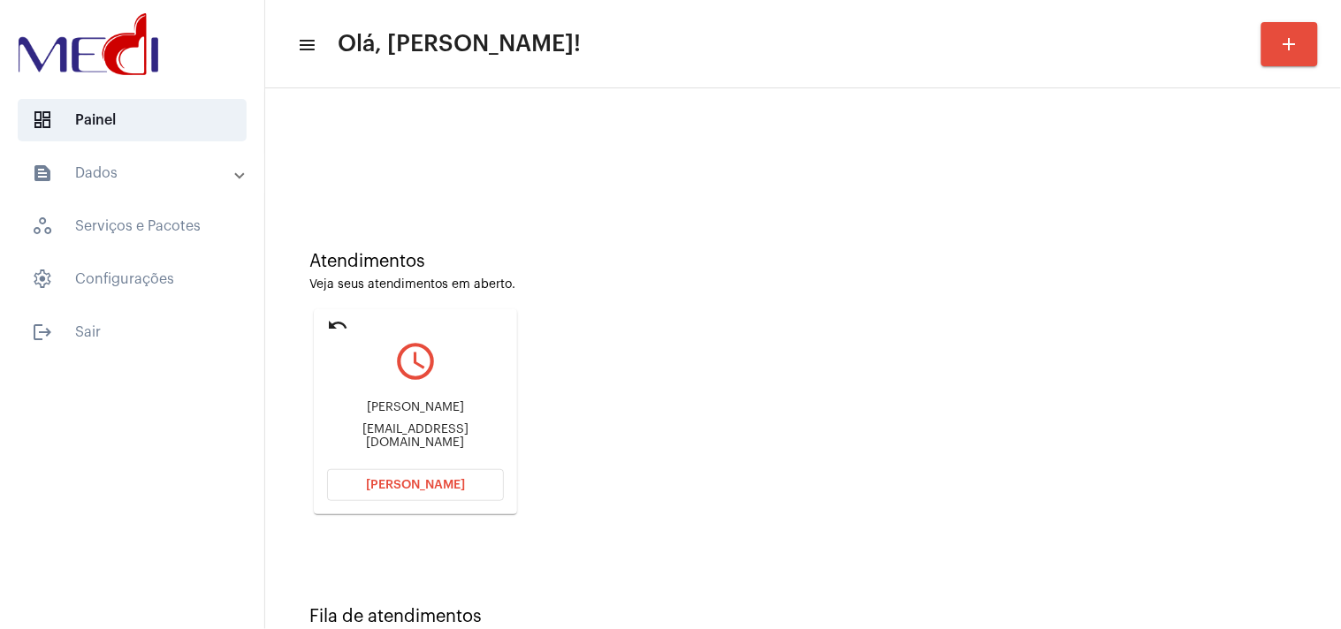
click at [1038, 305] on div "Atendimentos Veja seus atendimentos em aberto. undo query_builder [PERSON_NAME]…" at bounding box center [803, 376] width 1058 height 355
click at [452, 439] on div "[EMAIL_ADDRESS][DOMAIN_NAME]" at bounding box center [415, 436] width 177 height 27
click at [452, 439] on div "smoneguedes@hotmail.com" at bounding box center [415, 436] width 177 height 27
copy mat-card-content "smoneguedes@hotmail.com Abrir Chamada"
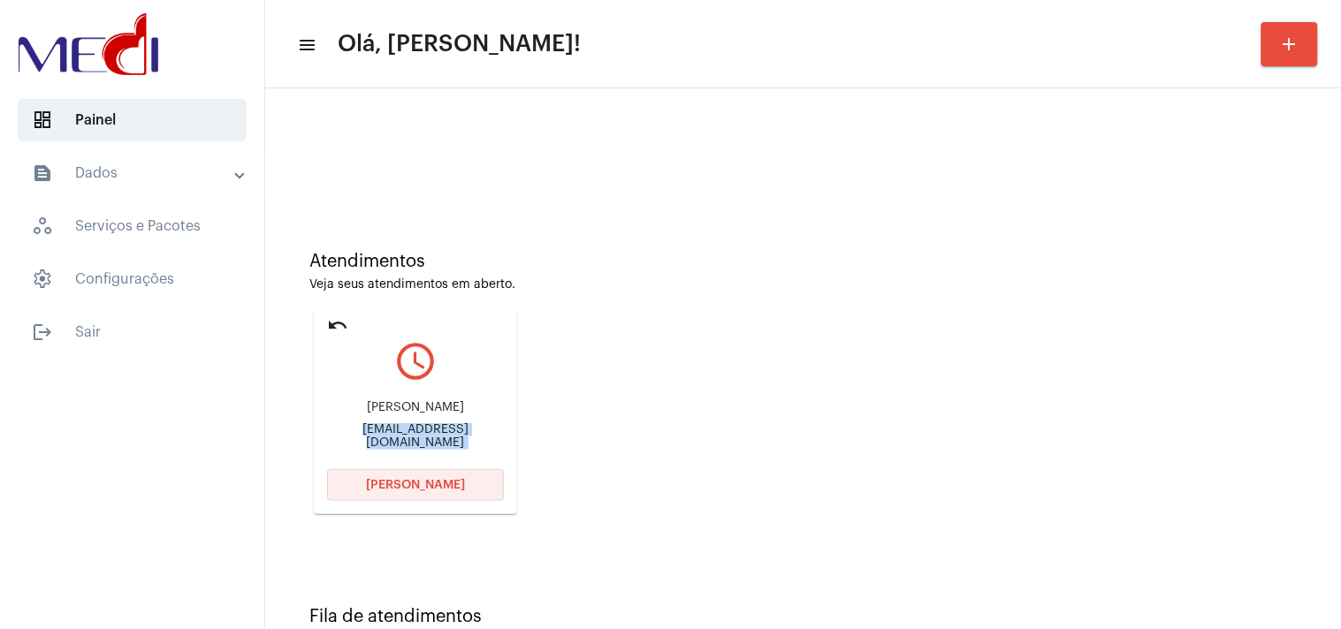
click at [398, 487] on span "Abrir Chamada" at bounding box center [415, 485] width 99 height 12
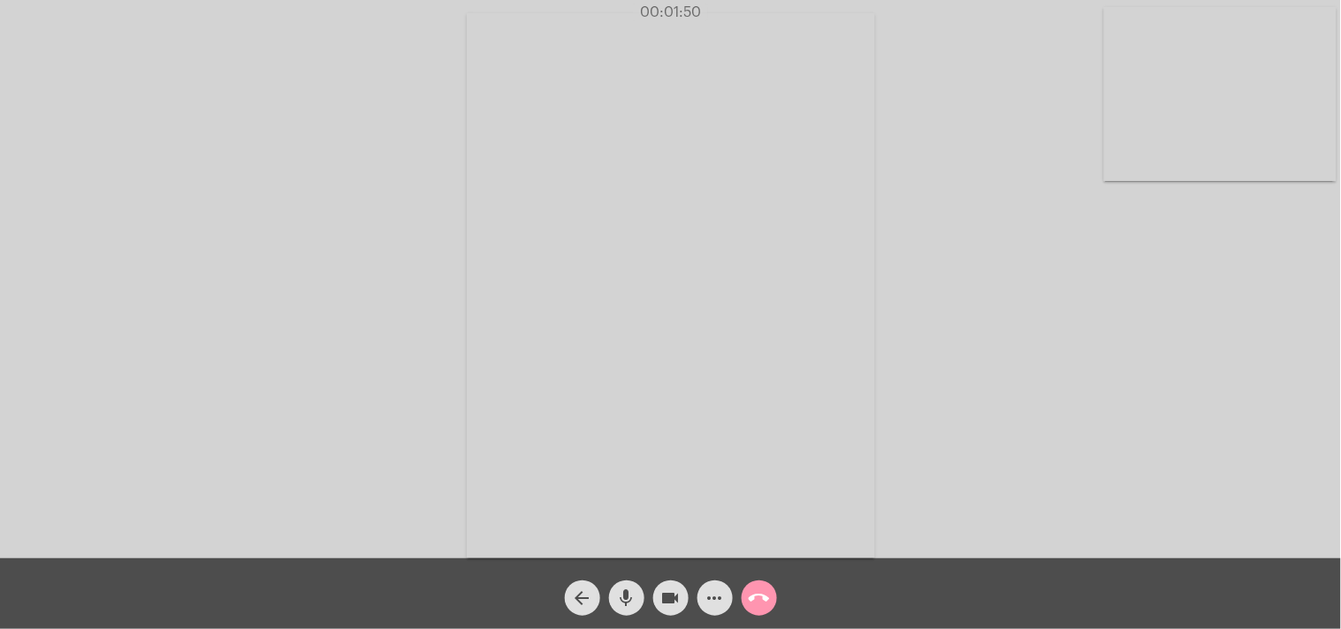
click at [757, 602] on mat-icon "call_end" at bounding box center [759, 598] width 21 height 21
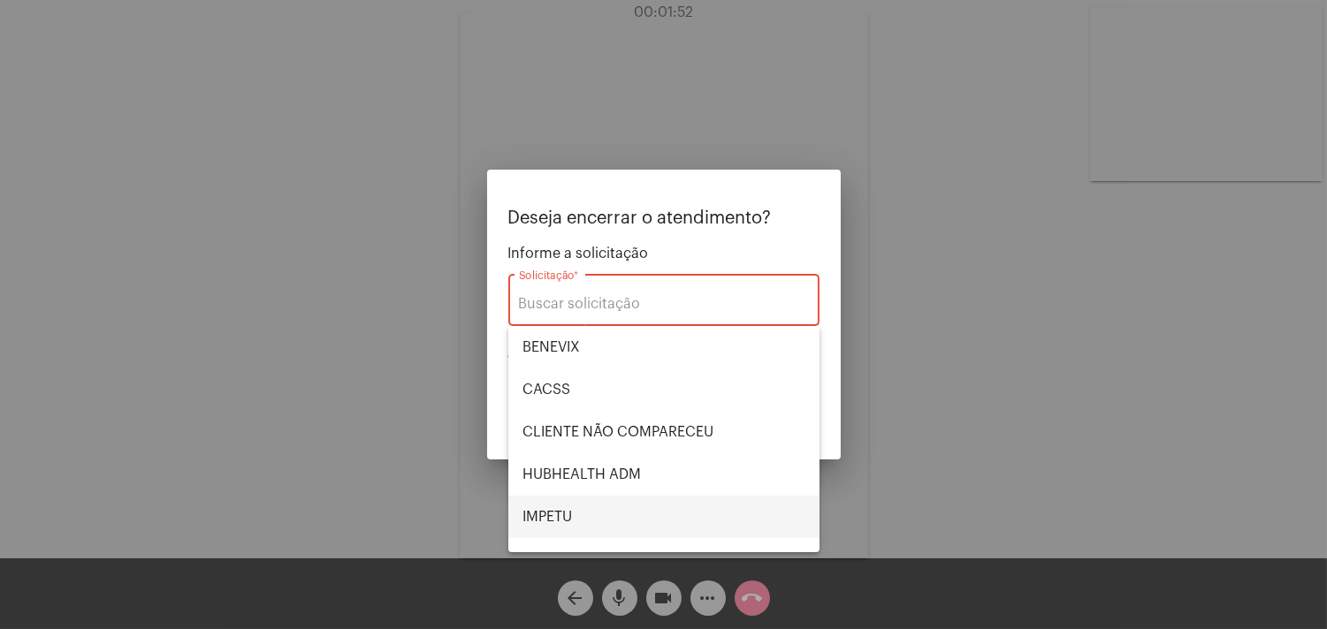
click at [583, 513] on span "IMPETU" at bounding box center [663, 517] width 283 height 42
type input "IMPETU"
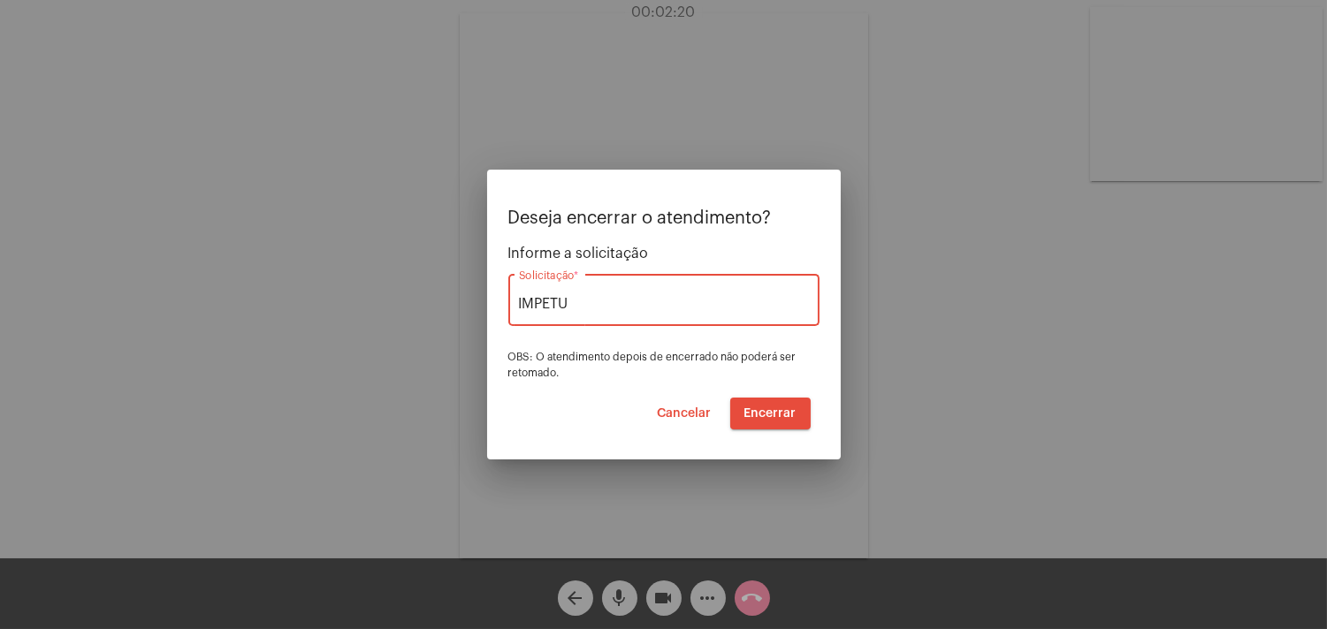
click at [766, 412] on span "Encerrar" at bounding box center [770, 414] width 52 height 12
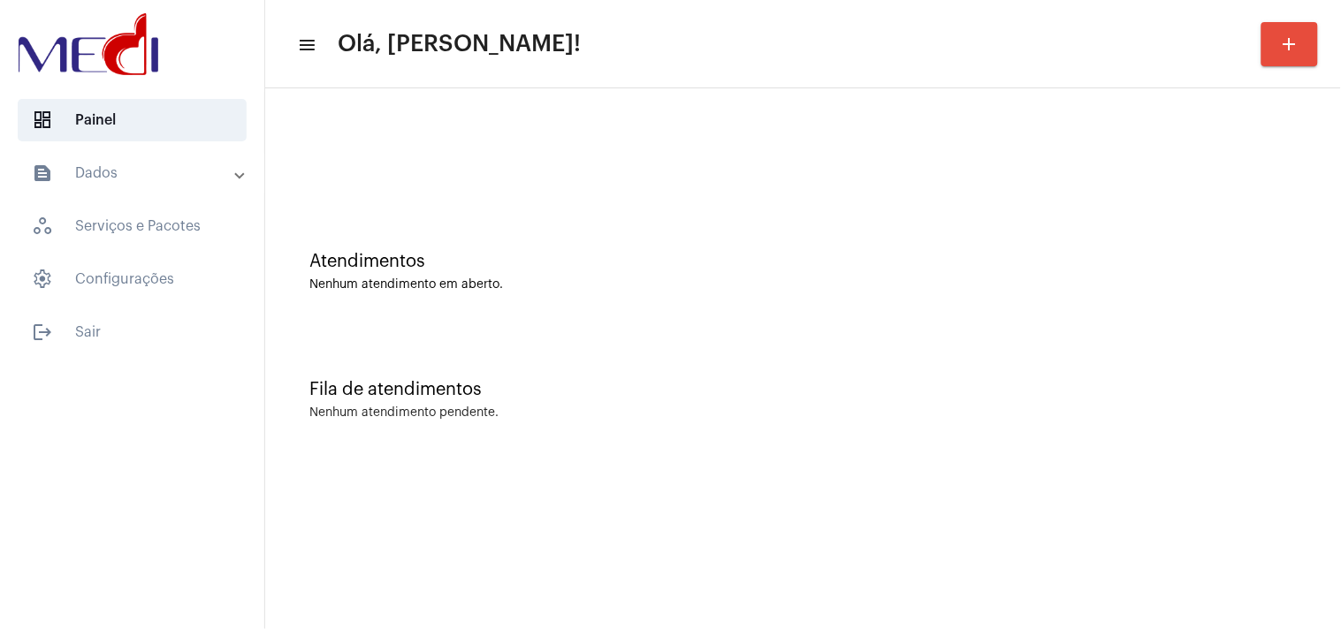
click at [1043, 306] on div "Atendimentos Nenhum atendimento em aberto." at bounding box center [803, 263] width 1058 height 128
click at [894, 299] on div "Atendimentos Nenhum atendimento em aberto." at bounding box center [803, 263] width 1058 height 128
click at [952, 324] on div "Atendimentos Nenhum atendimento em aberto." at bounding box center [803, 263] width 1058 height 128
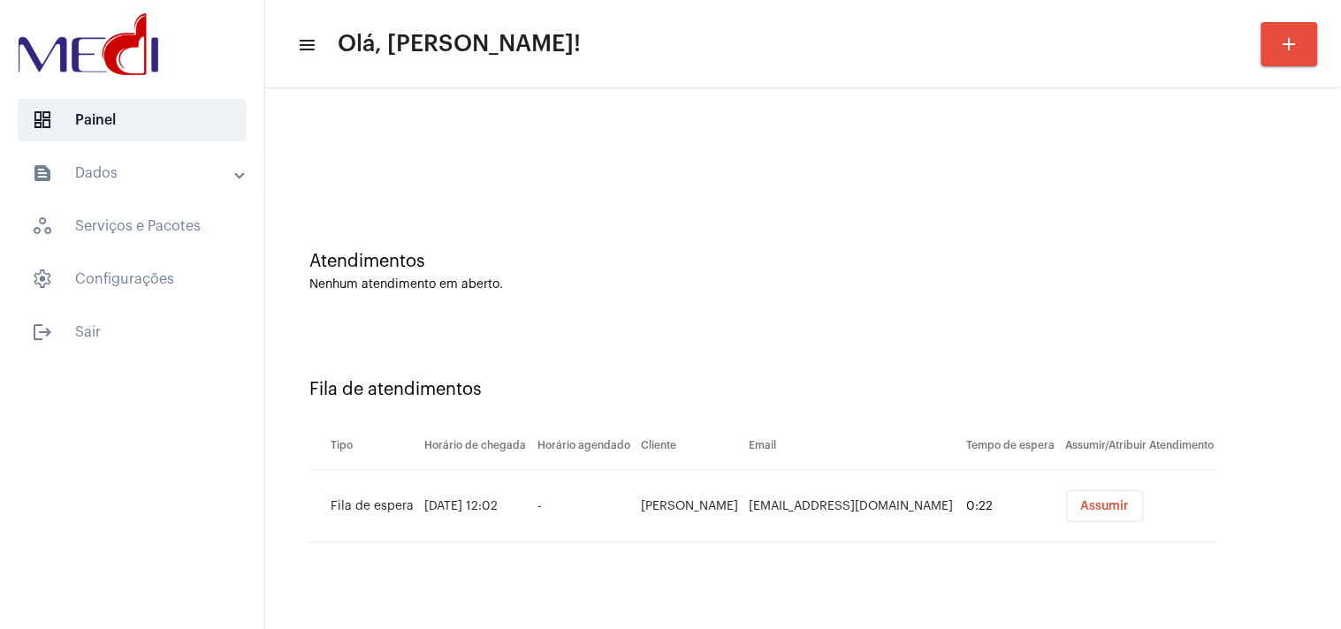
click at [1111, 491] on button "Assumir" at bounding box center [1105, 507] width 77 height 32
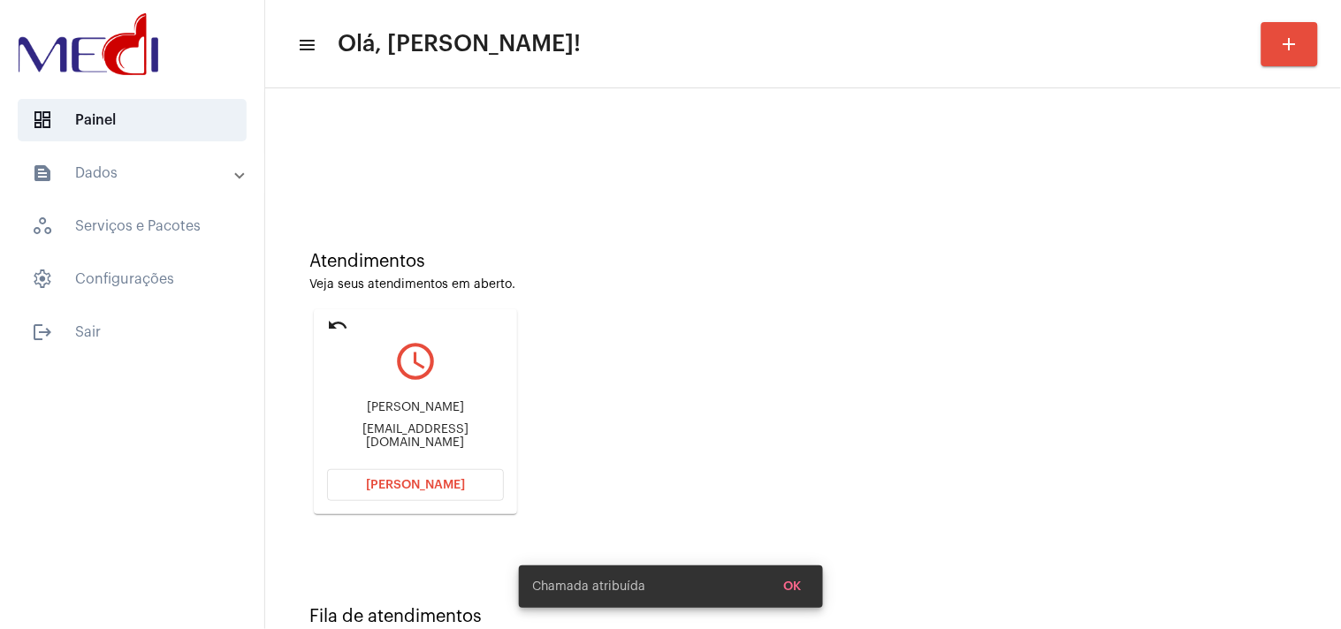
click at [1056, 350] on div "Atendimentos Veja seus atendimentos em aberto. undo query_builder Karoline karo…" at bounding box center [803, 376] width 1058 height 355
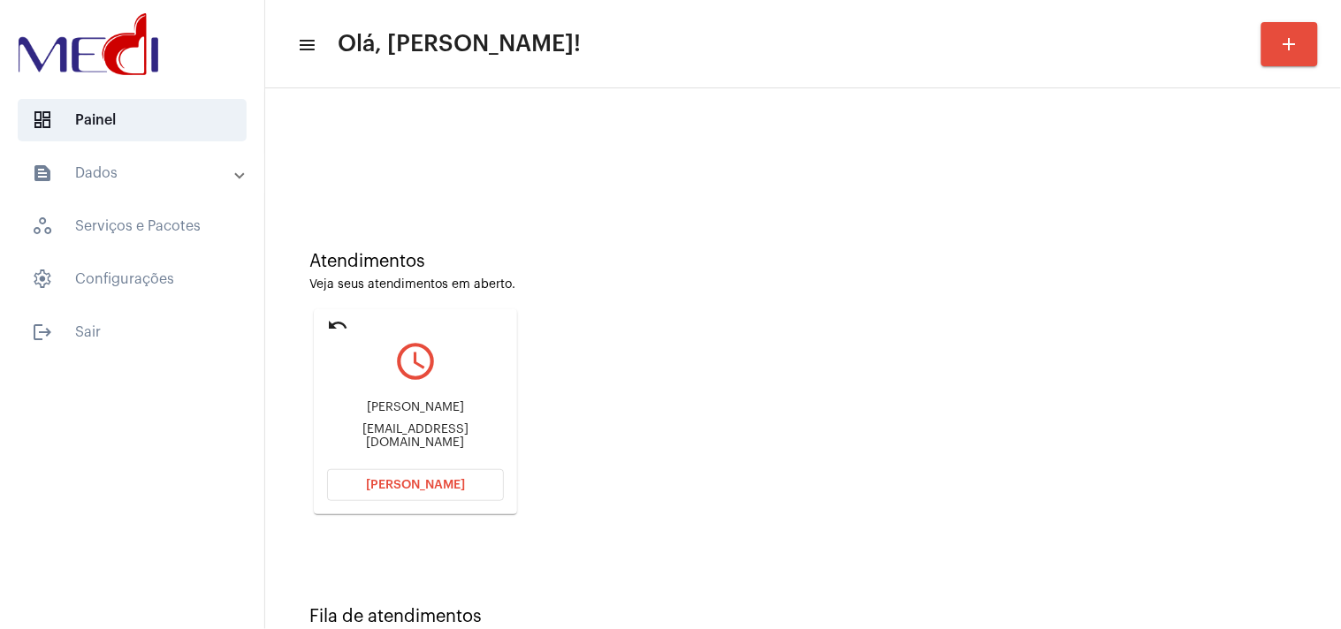
click at [457, 438] on div "karolinethamys@hotmail.com" at bounding box center [415, 436] width 177 height 27
copy mat-card-content "karolinethamys@hotmail.com Abrir Chamada"
click at [408, 482] on span "Abrir Chamada" at bounding box center [415, 485] width 99 height 12
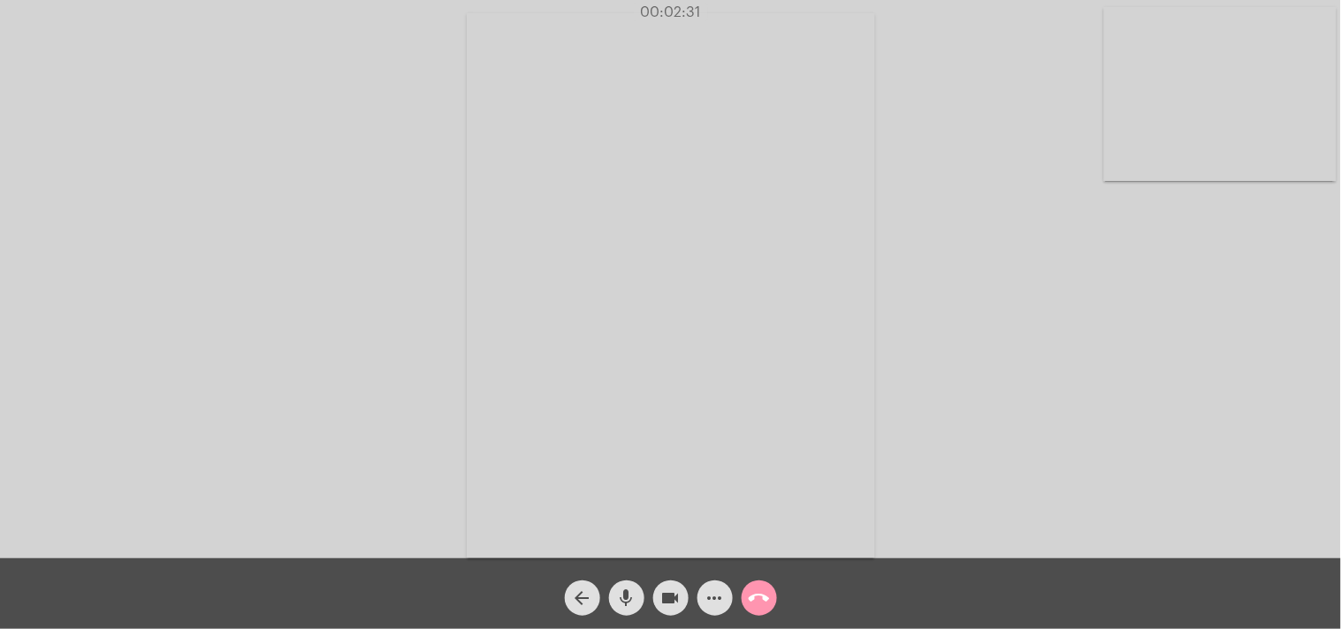
click at [763, 594] on mat-icon "call_end" at bounding box center [759, 598] width 21 height 21
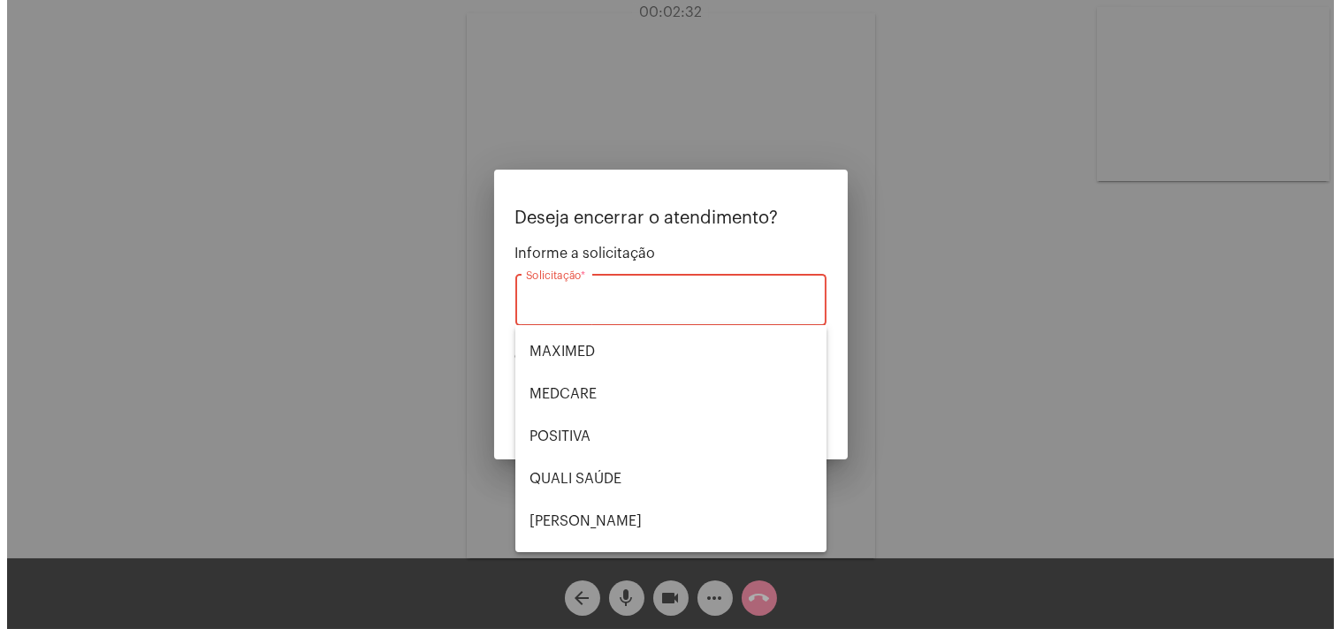
scroll to position [367, 0]
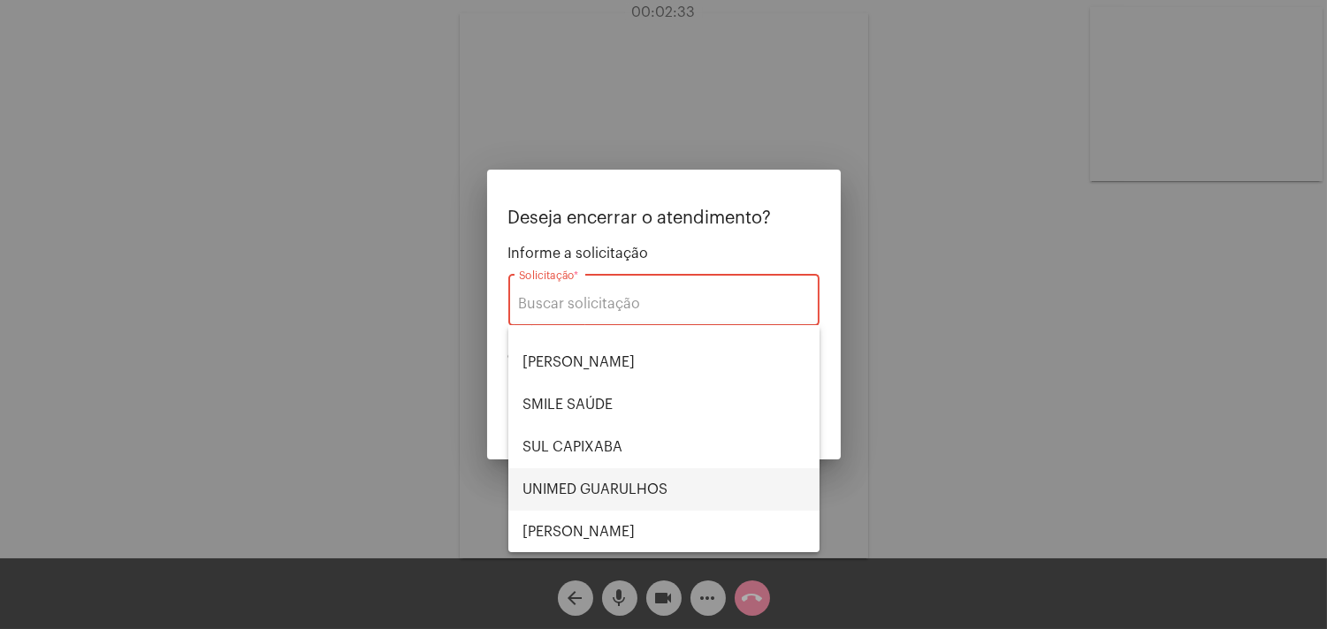
click at [645, 483] on span "UNIMED GUARULHOS" at bounding box center [663, 489] width 283 height 42
type input "UNIMED GUARULHOS"
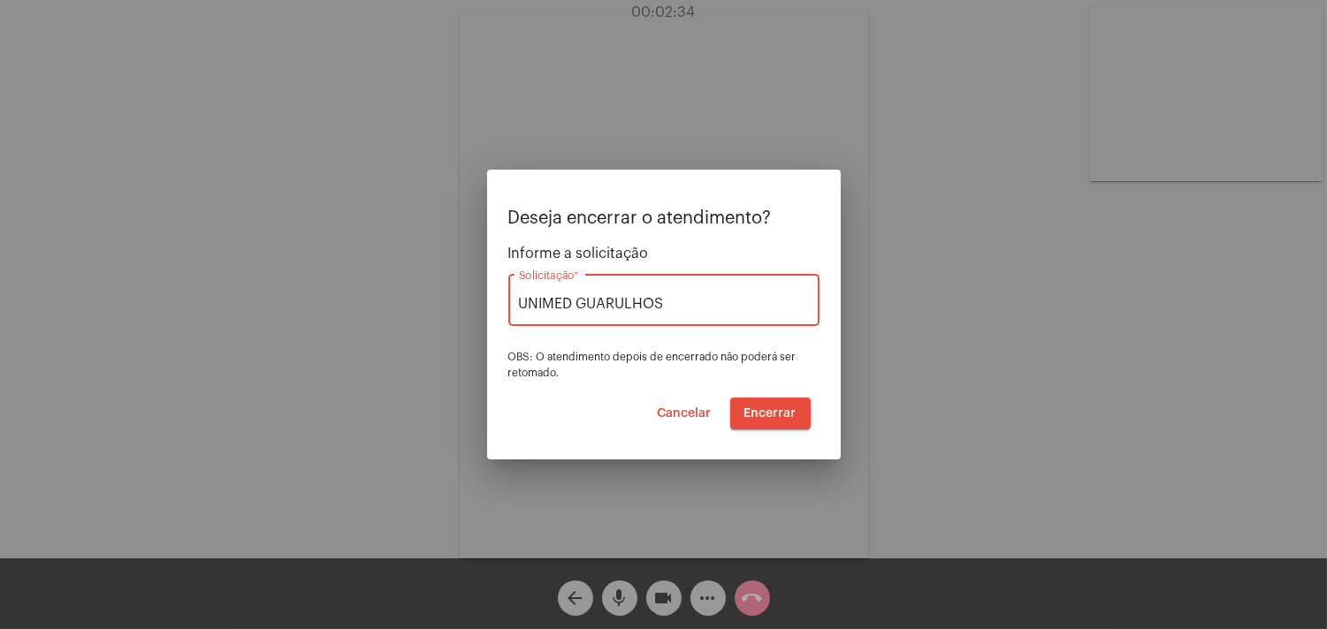
click at [788, 408] on span "Encerrar" at bounding box center [770, 414] width 52 height 12
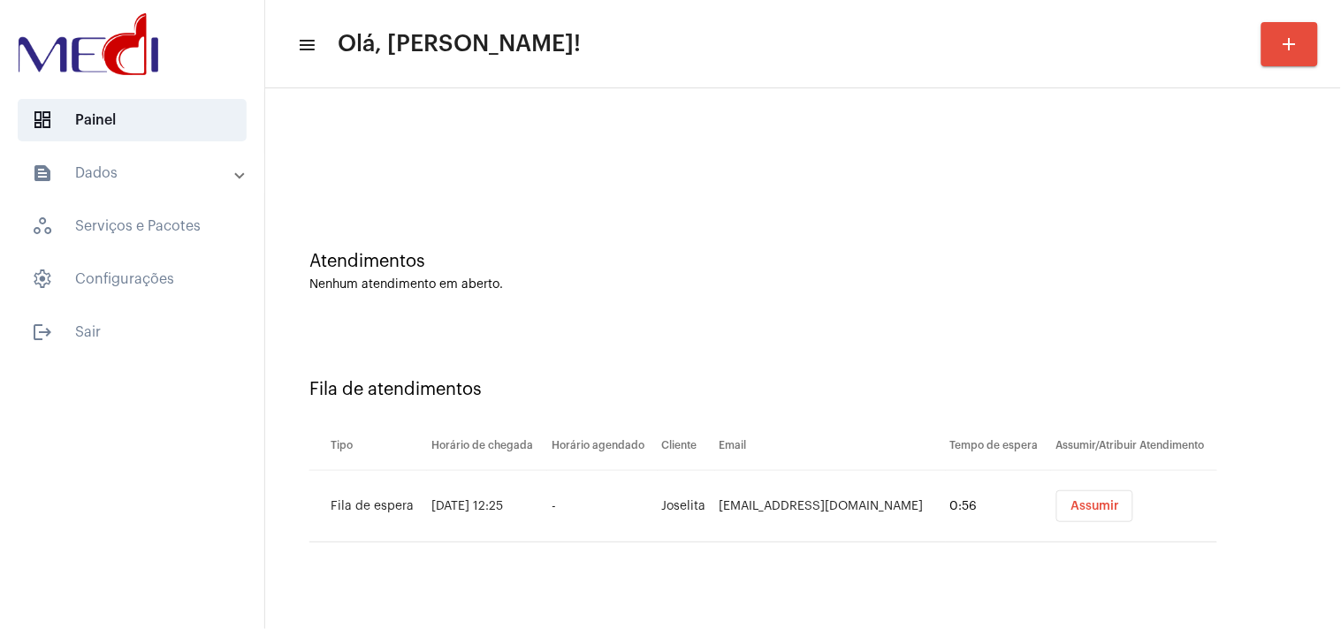
click at [1253, 382] on div "Fila de atendimentos" at bounding box center [802, 389] width 987 height 19
click at [1085, 505] on span "Assumir" at bounding box center [1094, 506] width 49 height 12
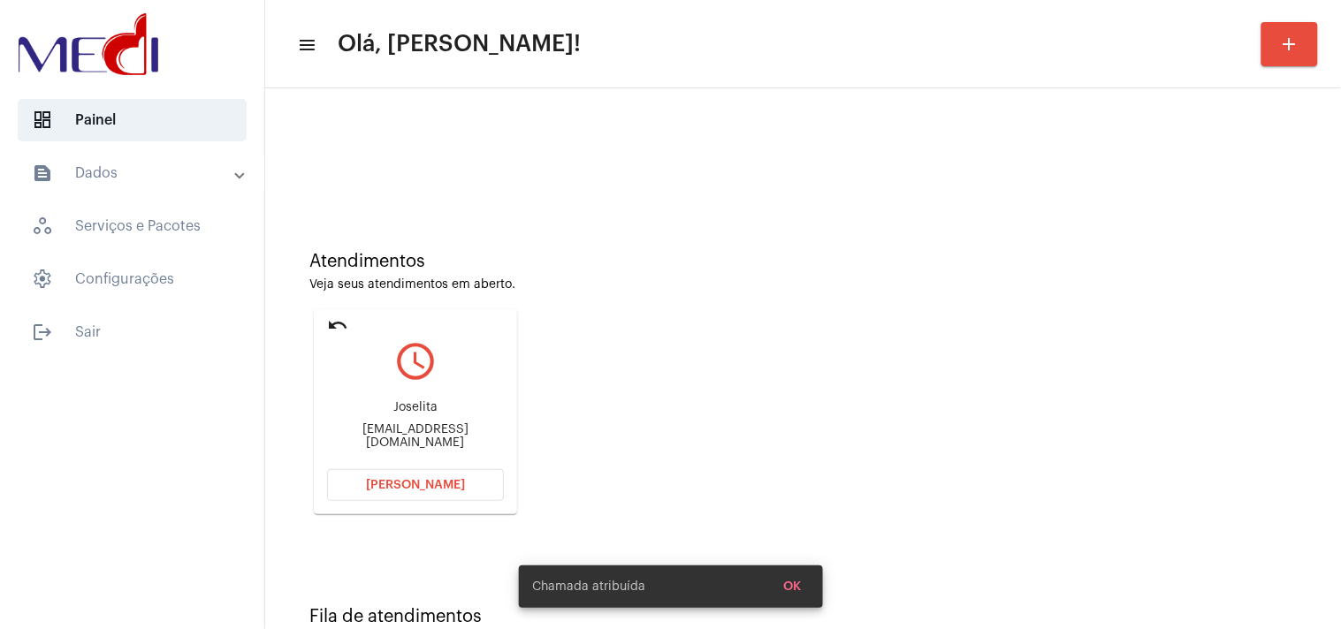
click at [351, 445] on div "[PERSON_NAME] [PERSON_NAME][EMAIL_ADDRESS][DOMAIN_NAME]" at bounding box center [415, 425] width 177 height 80
copy mat-card-content "[EMAIL_ADDRESS][DOMAIN_NAME] [PERSON_NAME]"
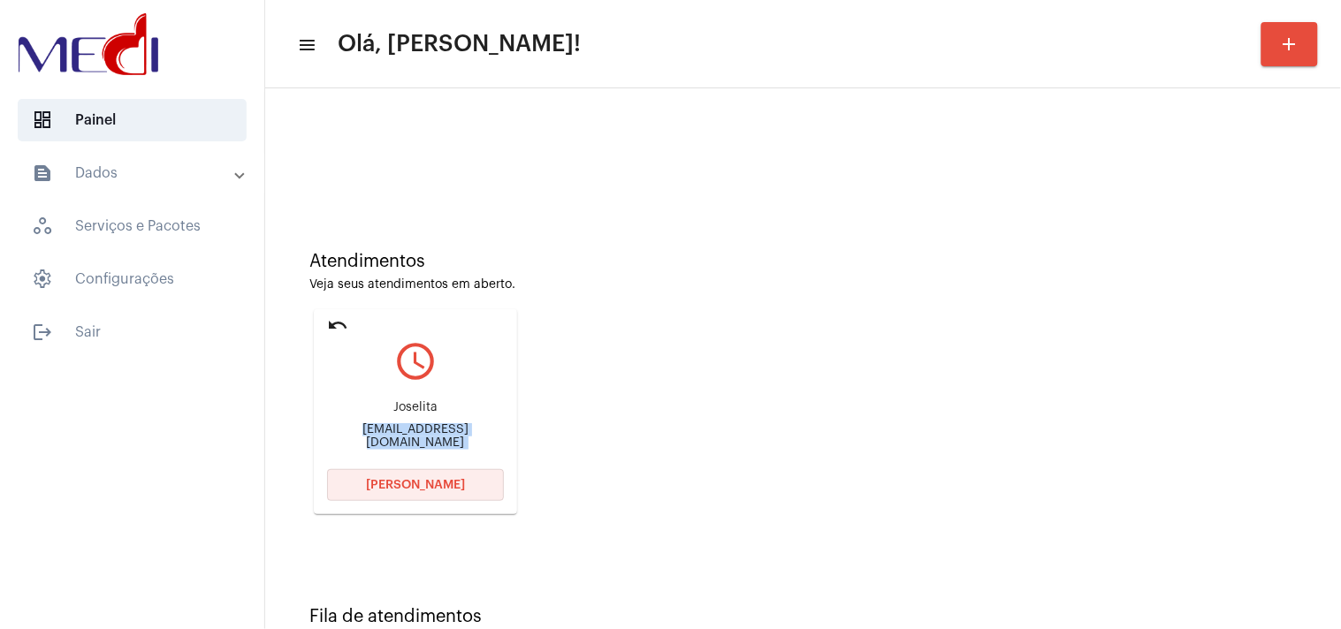
click at [412, 480] on span "[PERSON_NAME]" at bounding box center [415, 485] width 99 height 12
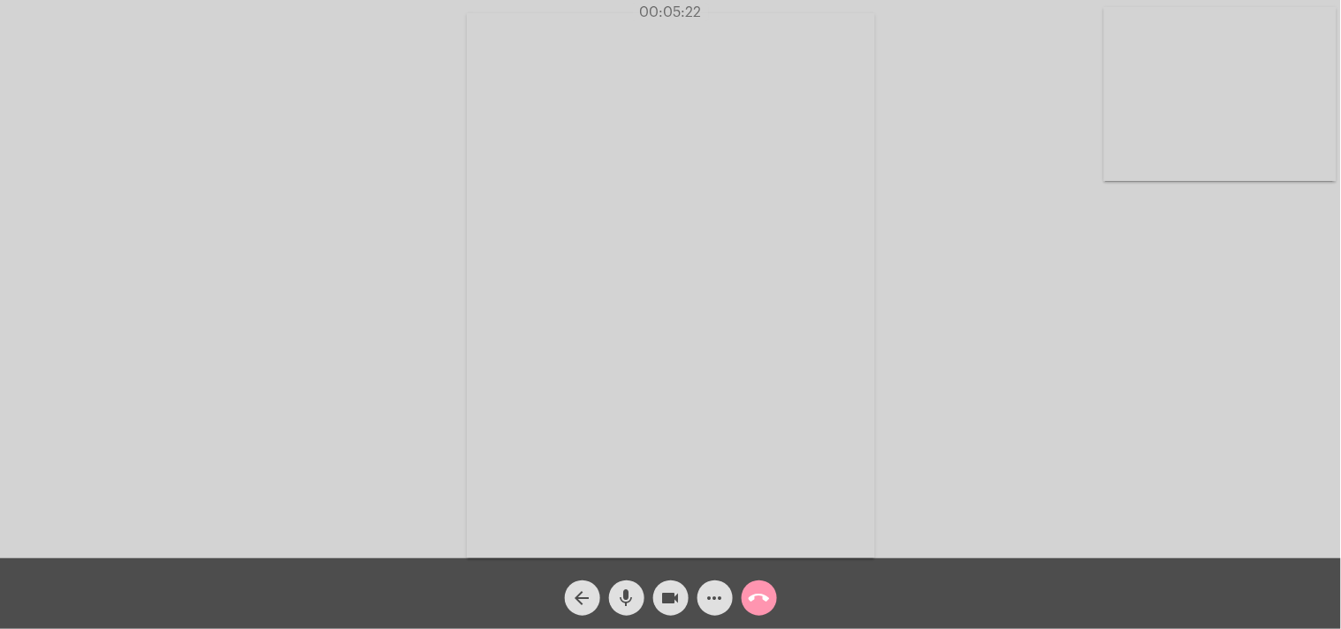
click at [750, 589] on mat-icon "call_end" at bounding box center [759, 598] width 21 height 21
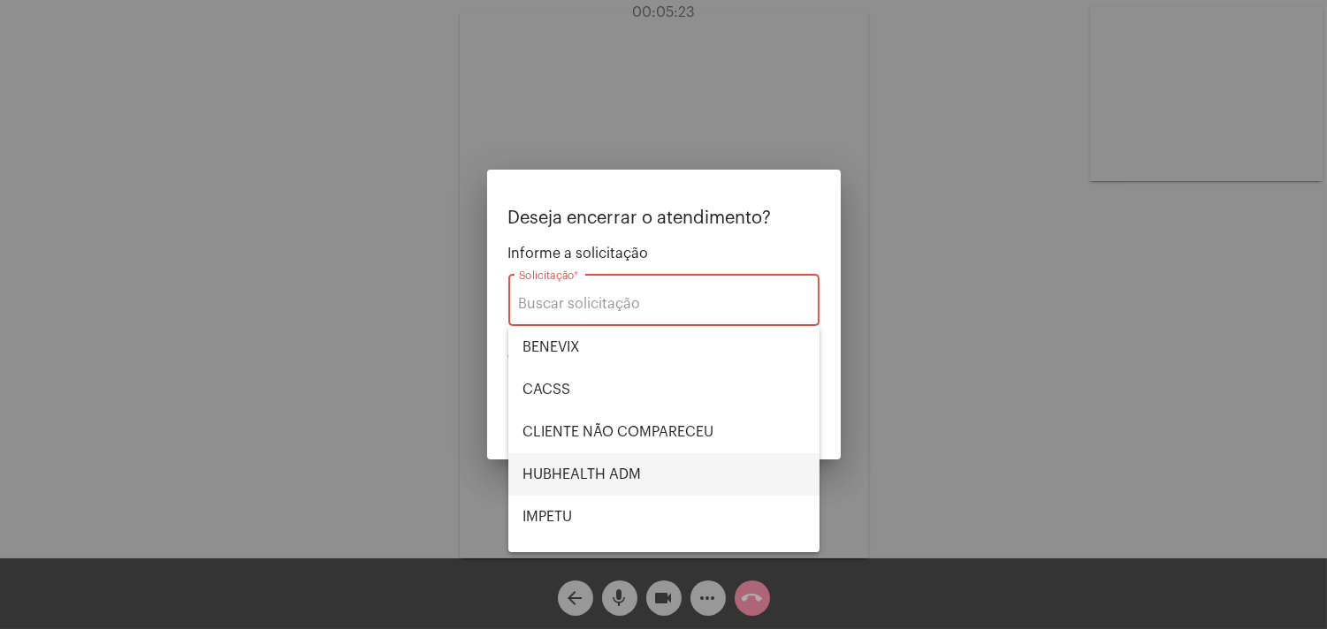
click at [577, 470] on span "HUBHEALTH ADM" at bounding box center [663, 474] width 283 height 42
type input "HUBHEALTH ADM"
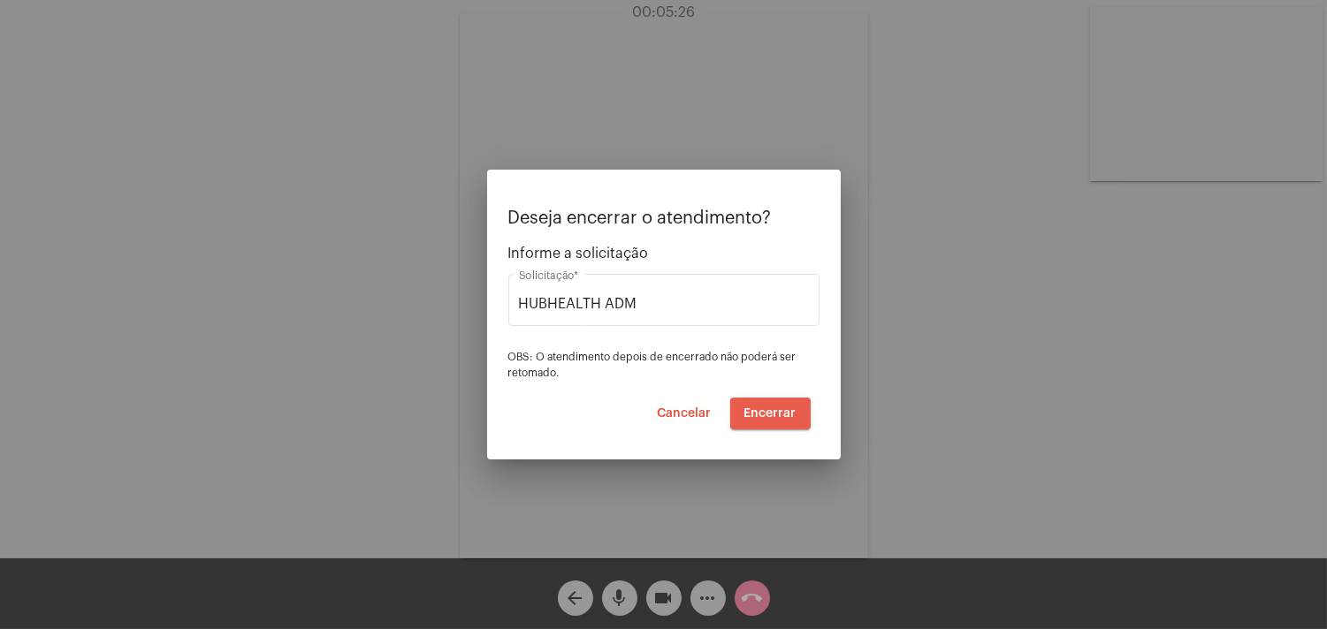
click at [770, 408] on span "Encerrar" at bounding box center [770, 414] width 52 height 12
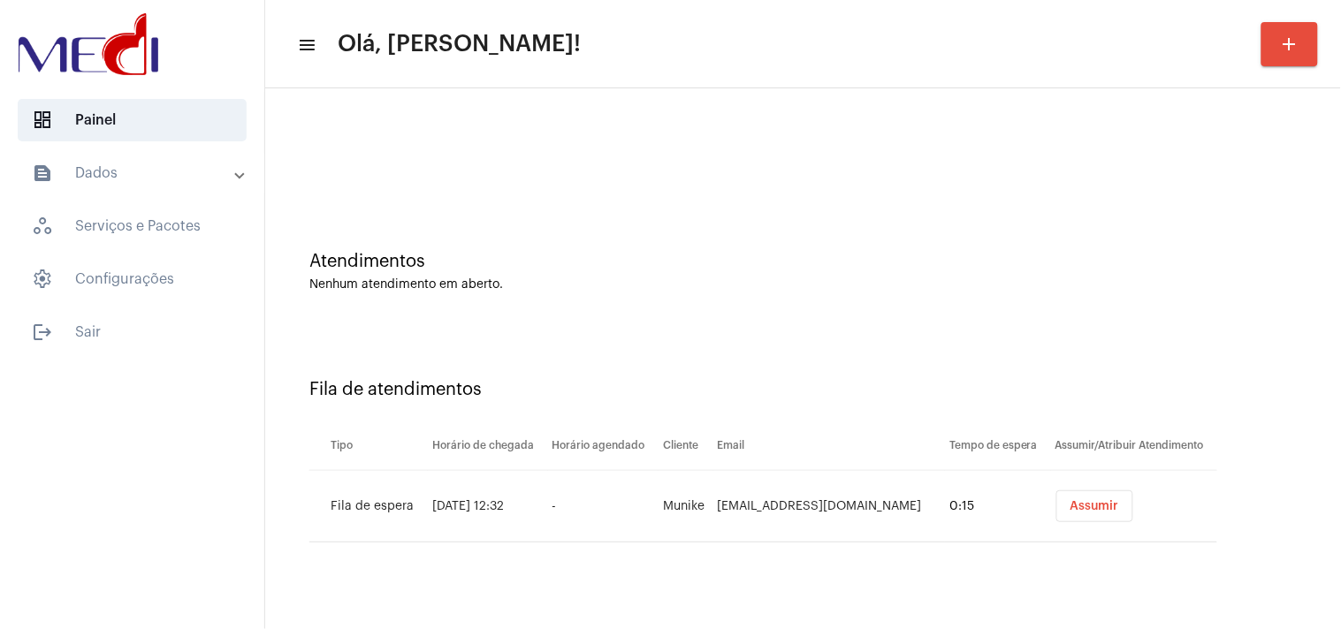
click at [1080, 509] on span "Assumir" at bounding box center [1094, 506] width 49 height 12
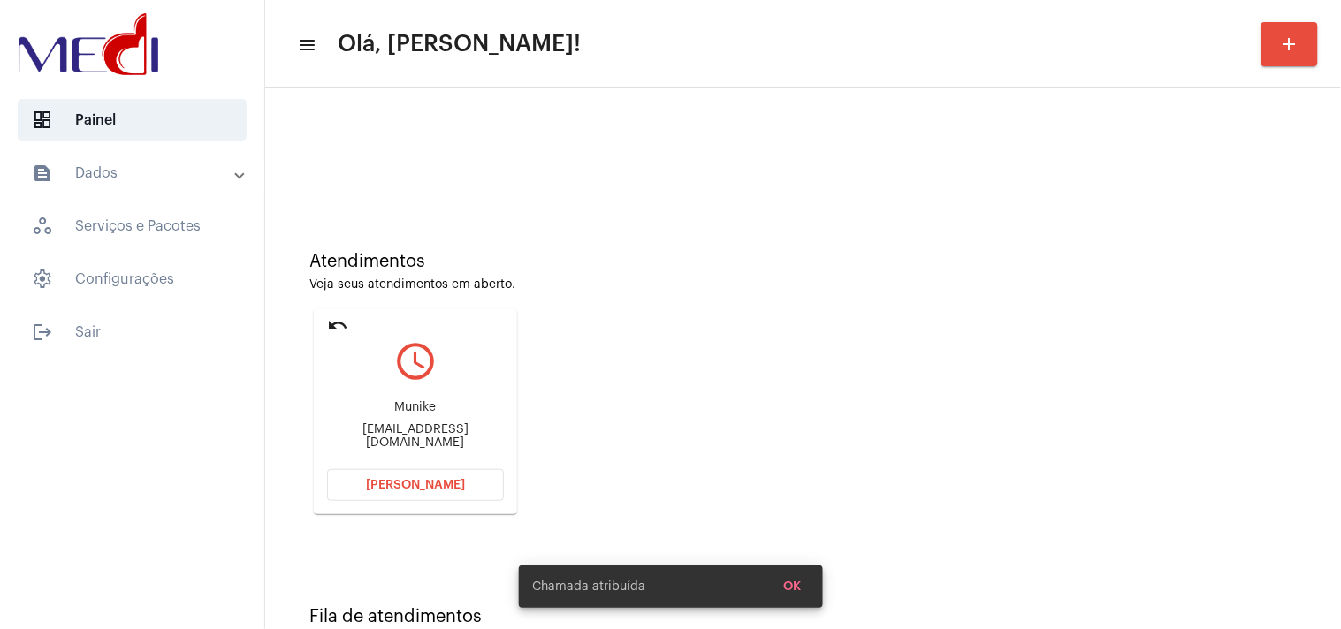
click at [472, 431] on div "[EMAIL_ADDRESS][DOMAIN_NAME]" at bounding box center [415, 436] width 177 height 27
copy mat-card-content "[EMAIL_ADDRESS][DOMAIN_NAME] [PERSON_NAME]"
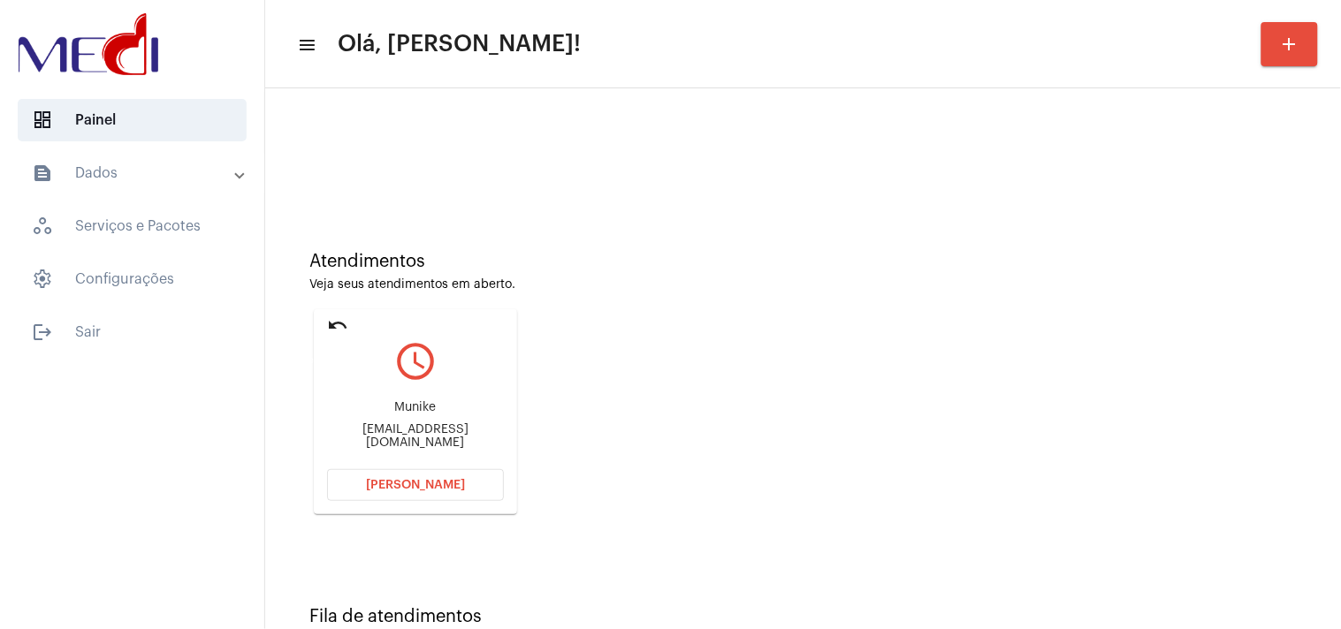
click at [333, 321] on mat-icon "undo" at bounding box center [337, 325] width 21 height 21
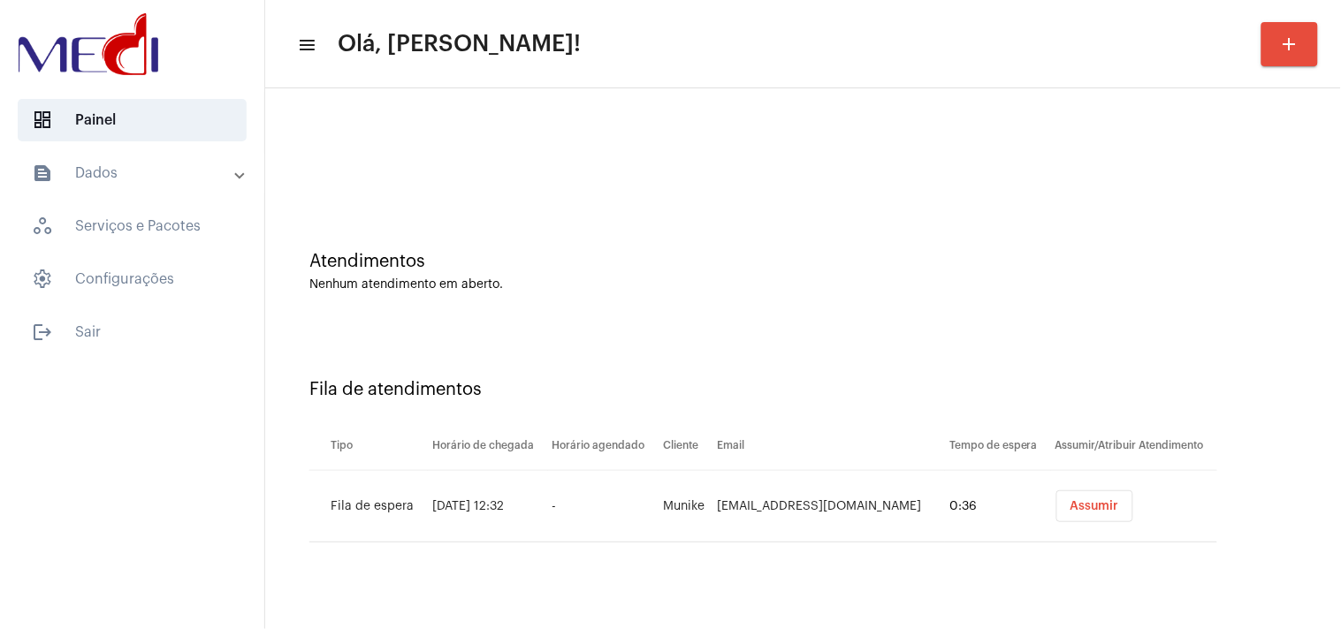
click at [1136, 332] on div "Fila de atendimentos Tipo Horário de chegada Horário agendado Cliente Email Tem…" at bounding box center [803, 454] width 1058 height 255
click at [1068, 522] on button "Assumir" at bounding box center [1094, 507] width 77 height 32
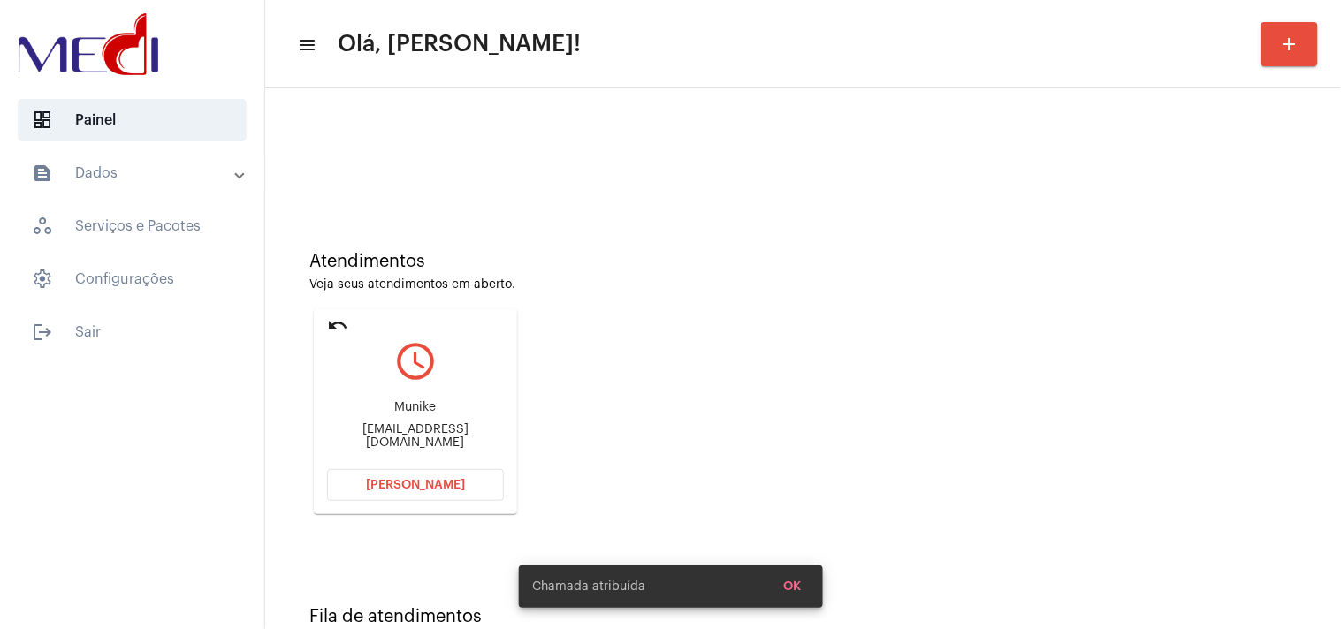
click at [482, 424] on div "Munike [EMAIL_ADDRESS][DOMAIN_NAME]" at bounding box center [415, 425] width 177 height 80
click at [467, 447] on div "Munike [EMAIL_ADDRESS][DOMAIN_NAME]" at bounding box center [415, 425] width 177 height 80
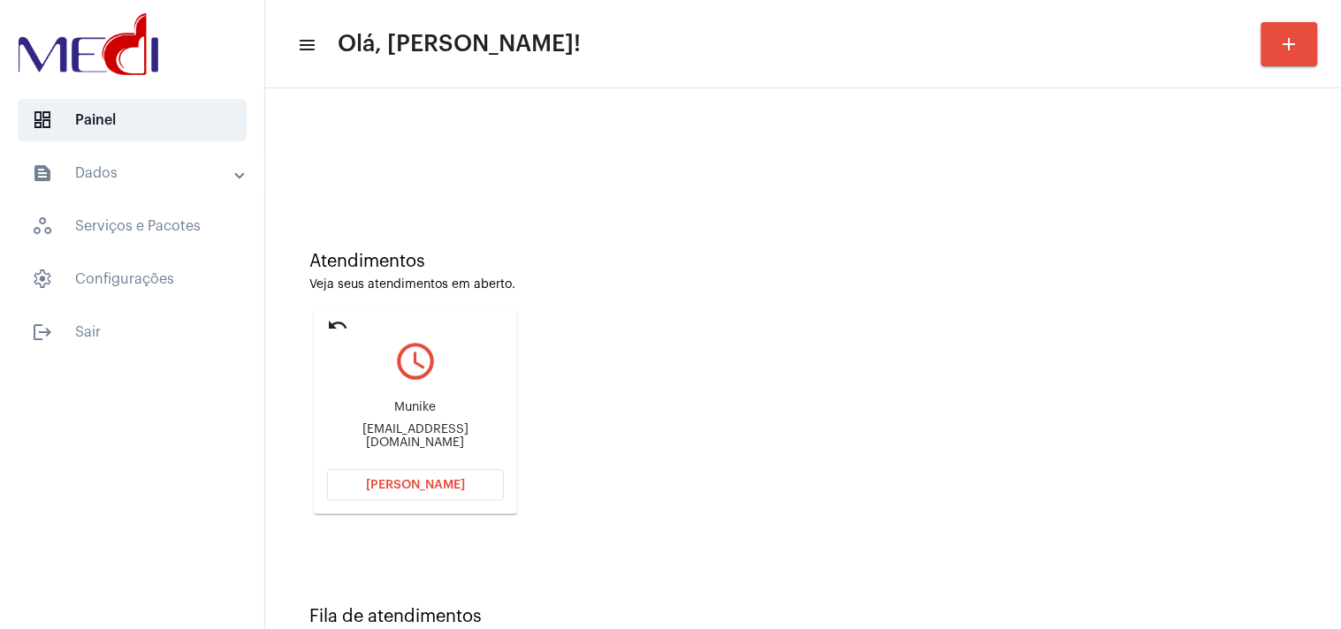
click at [424, 427] on div "Munike [EMAIL_ADDRESS][DOMAIN_NAME]" at bounding box center [415, 425] width 177 height 80
copy mat-card-content "[EMAIL_ADDRESS][DOMAIN_NAME] [PERSON_NAME]"
click at [455, 491] on button "[PERSON_NAME]" at bounding box center [415, 485] width 177 height 32
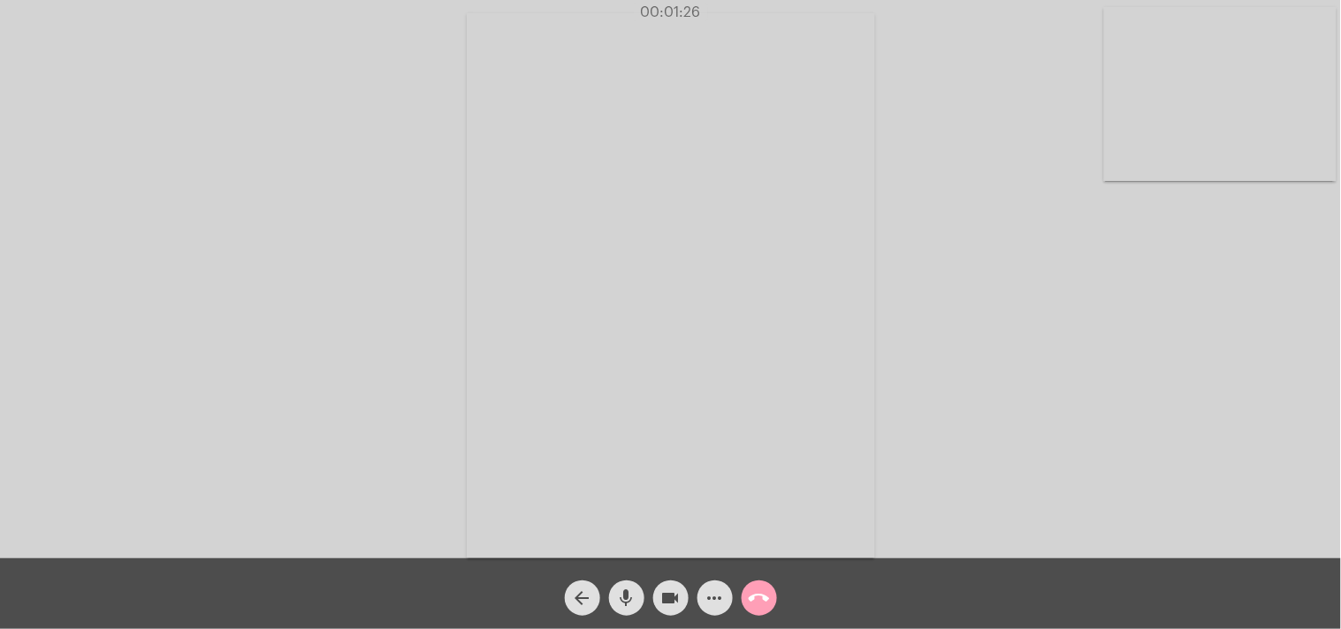
click at [758, 590] on mat-icon "call_end" at bounding box center [759, 598] width 21 height 21
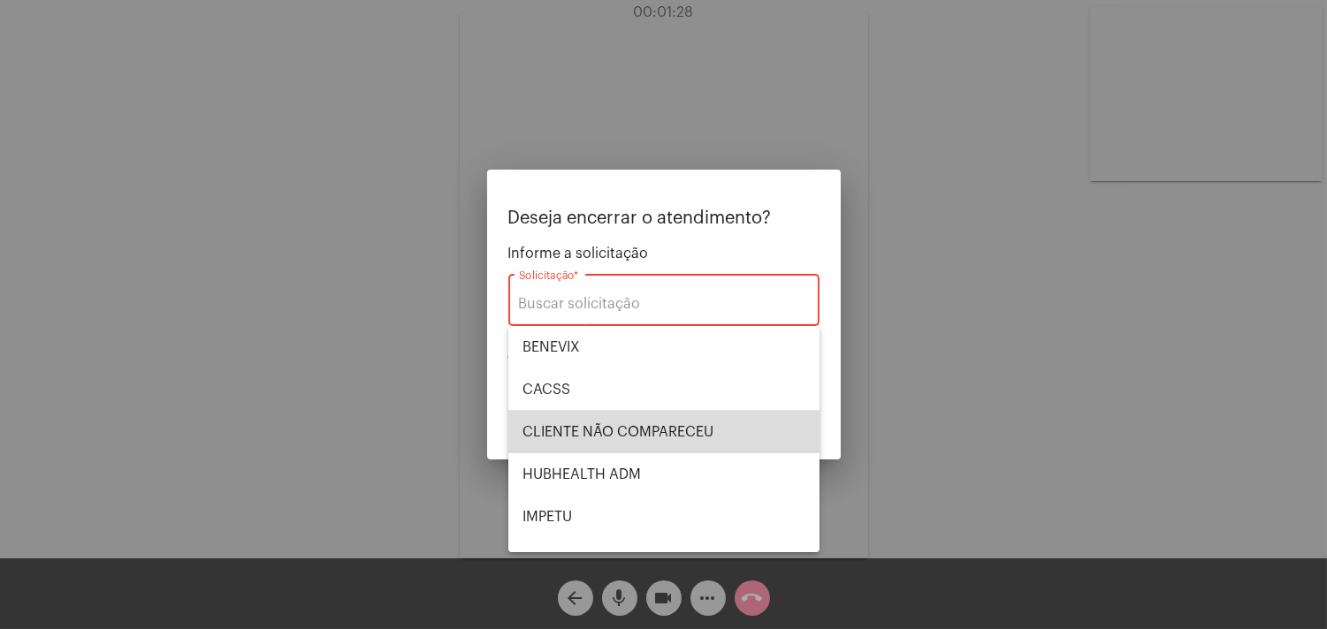
click at [673, 438] on span "CLIENTE NÃO COMPARECEU" at bounding box center [663, 432] width 283 height 42
type input "CLIENTE NÃO COMPARECEU"
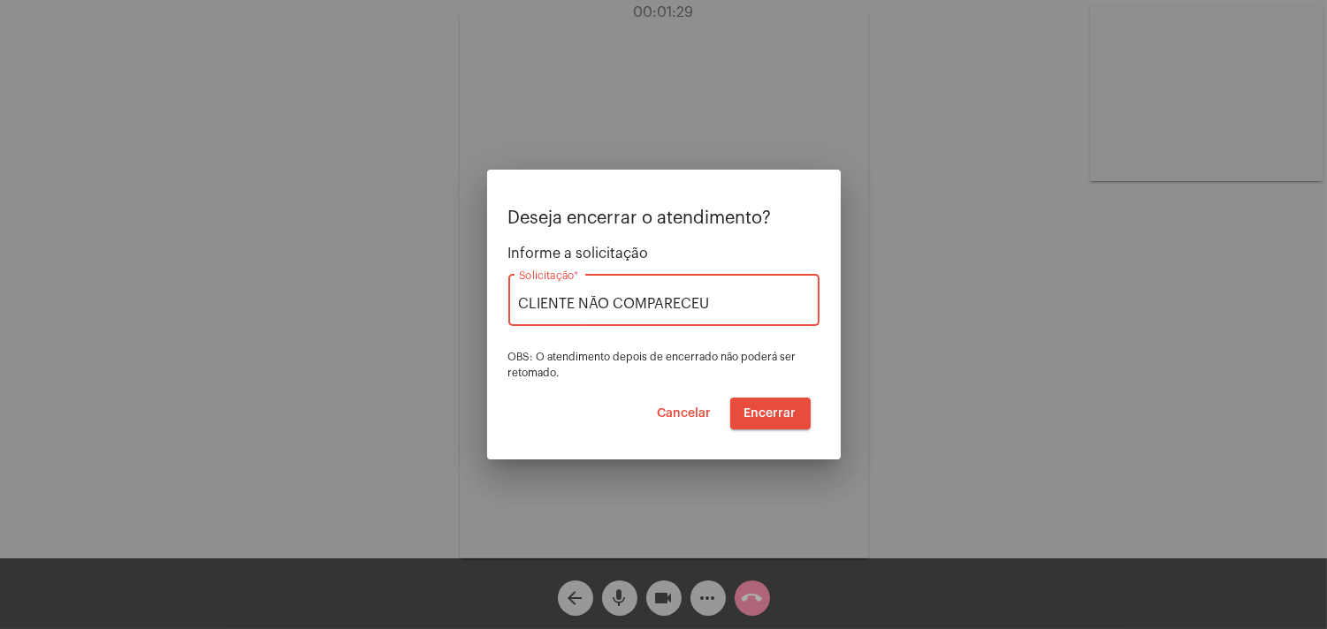
click at [775, 412] on span "Encerrar" at bounding box center [770, 414] width 52 height 12
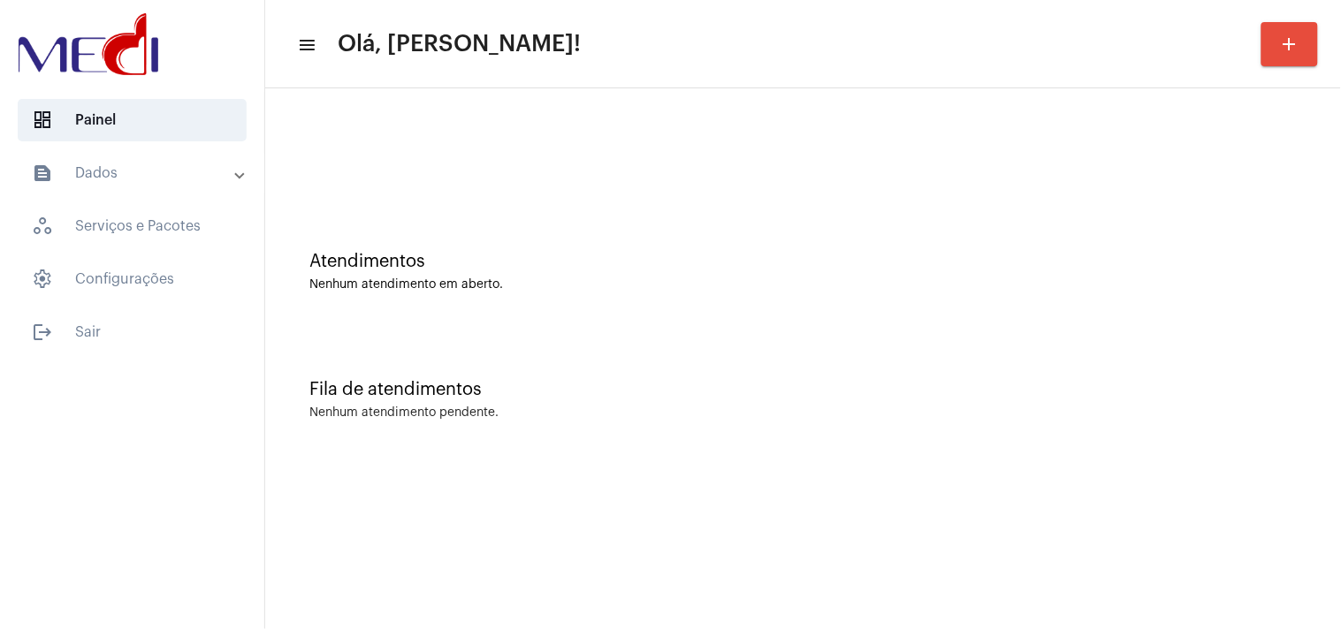
click at [1340, 318] on div "Atendimentos Nenhum atendimento em aberto. Fila de atendimentos Nenhum atendime…" at bounding box center [803, 276] width 1076 height 376
click at [1303, 350] on div "Fila de atendimentos Nenhum atendimento pendente." at bounding box center [803, 391] width 1058 height 128
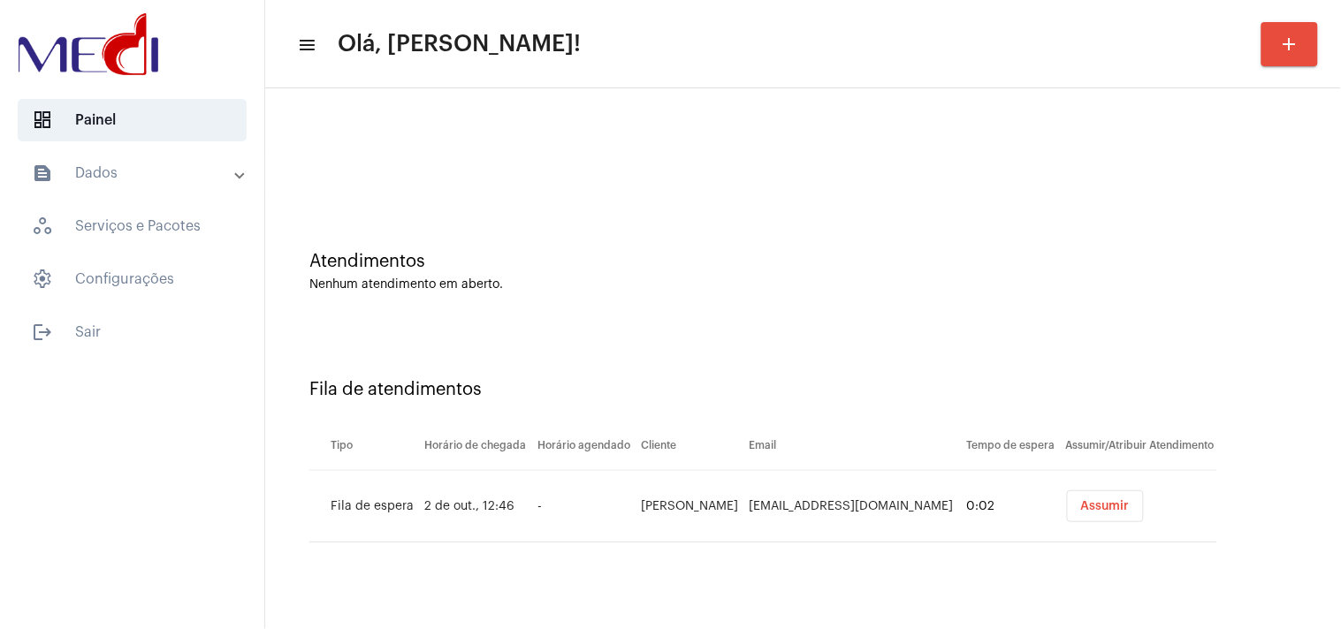
click at [1255, 313] on div "Atendimentos Nenhum atendimento em aberto." at bounding box center [803, 263] width 1058 height 128
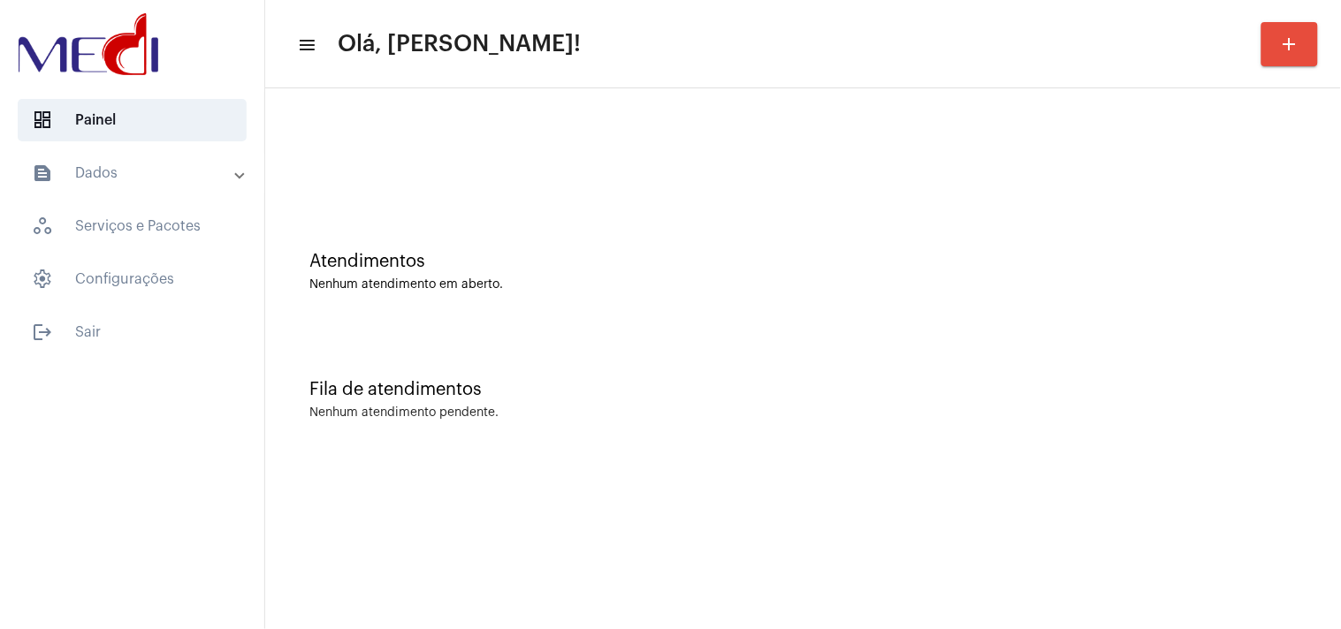
click at [1258, 248] on div "Atendimentos Nenhum atendimento em aberto." at bounding box center [803, 263] width 1058 height 128
click at [1268, 272] on div "Atendimentos Nenhum atendimento em aberto." at bounding box center [802, 272] width 987 height 40
